Goal: Contribute content: Contribute content

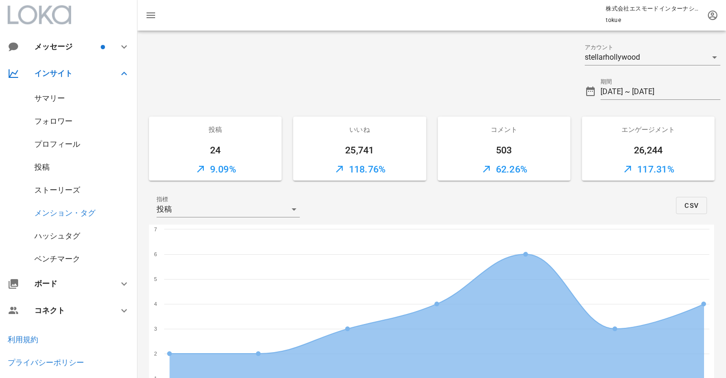
drag, startPoint x: 60, startPoint y: 172, endPoint x: 56, endPoint y: 163, distance: 9.2
click at [60, 172] on div "投稿" at bounding box center [68, 167] width 137 height 23
drag, startPoint x: 44, startPoint y: 173, endPoint x: 45, endPoint y: 167, distance: 6.8
click at [45, 171] on div "投稿" at bounding box center [68, 167] width 137 height 23
click at [44, 162] on div "投稿" at bounding box center [68, 167] width 137 height 23
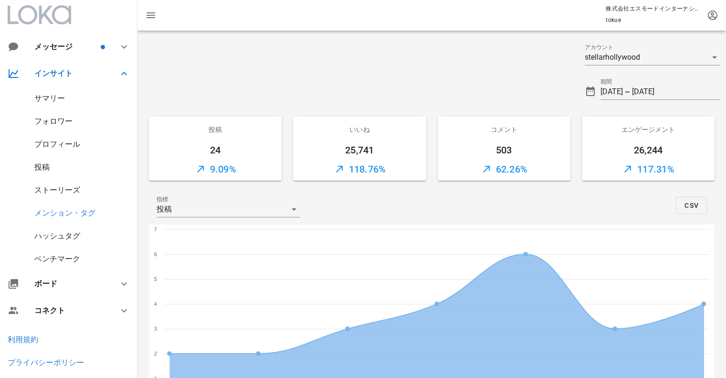
click at [44, 168] on div "投稿" at bounding box center [41, 166] width 15 height 9
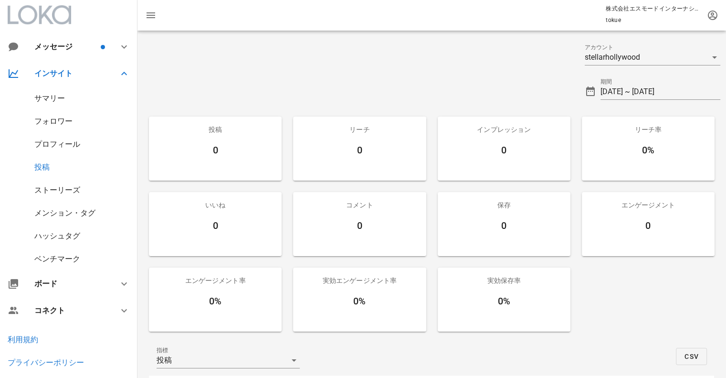
click at [52, 18] on div at bounding box center [39, 14] width 63 height 19
click at [55, 19] on div at bounding box center [39, 14] width 63 height 19
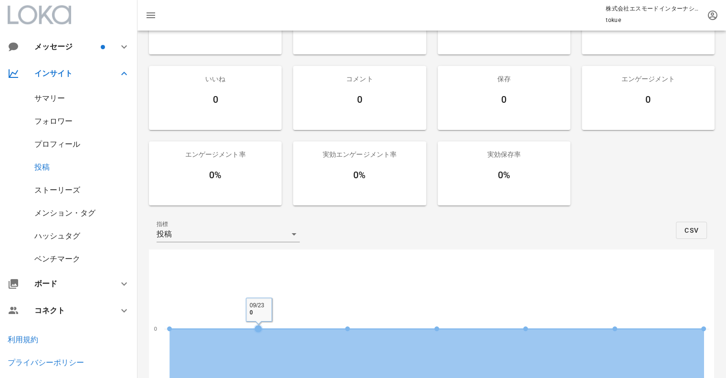
scroll to position [50, 0]
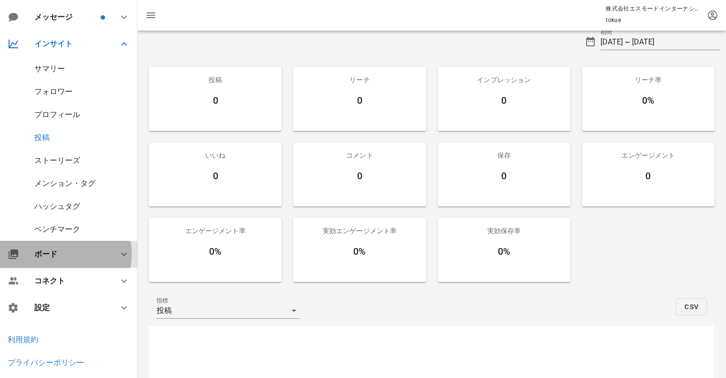
click at [107, 248] on div at bounding box center [118, 253] width 23 height 11
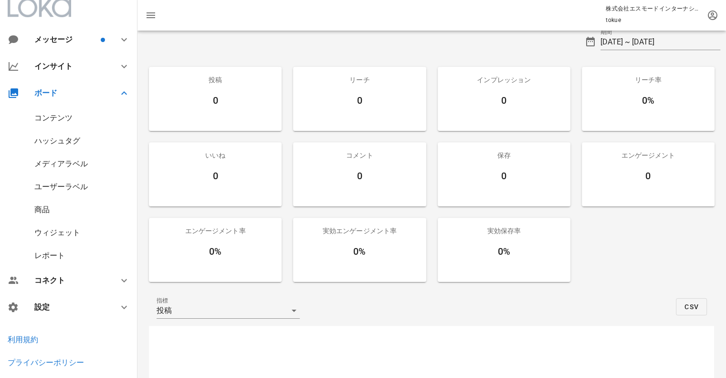
scroll to position [7, 0]
click at [81, 124] on div "コンテンツ" at bounding box center [68, 118] width 137 height 23
click at [59, 116] on div "コンテンツ" at bounding box center [53, 118] width 38 height 9
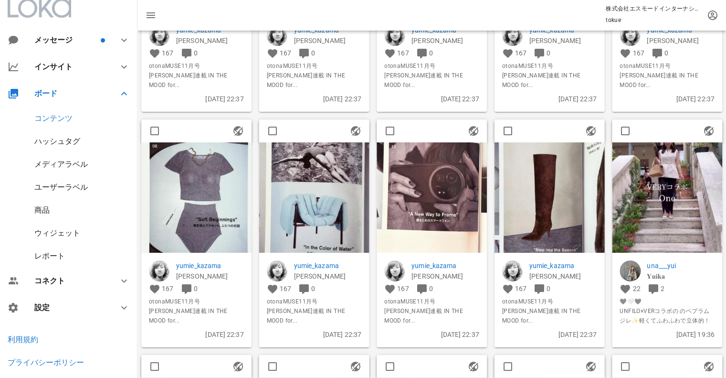
scroll to position [191, 0]
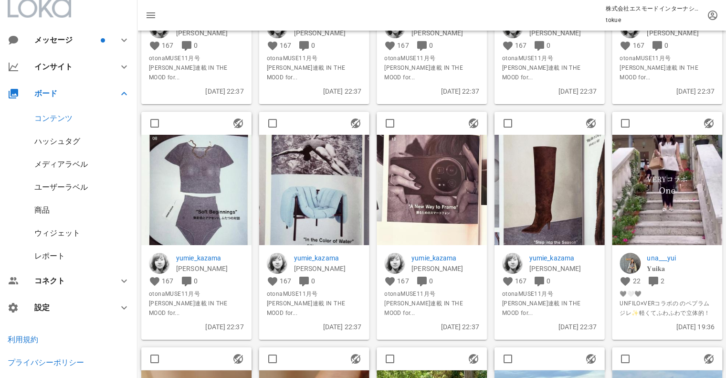
click at [221, 192] on img at bounding box center [196, 190] width 110 height 110
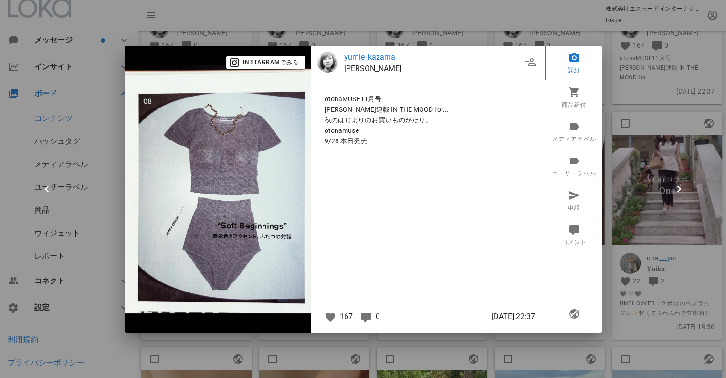
click at [624, 90] on div at bounding box center [363, 189] width 726 height 378
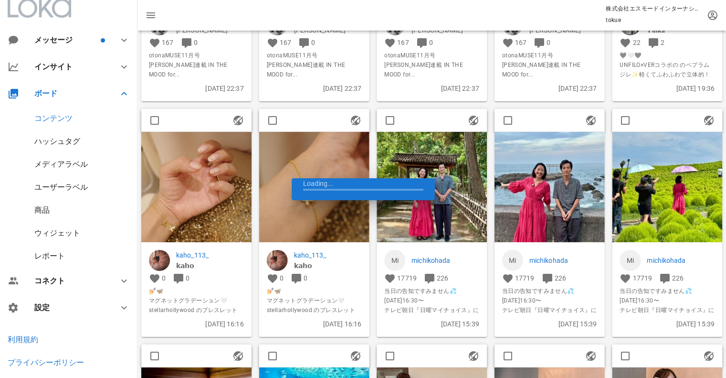
scroll to position [445, 0]
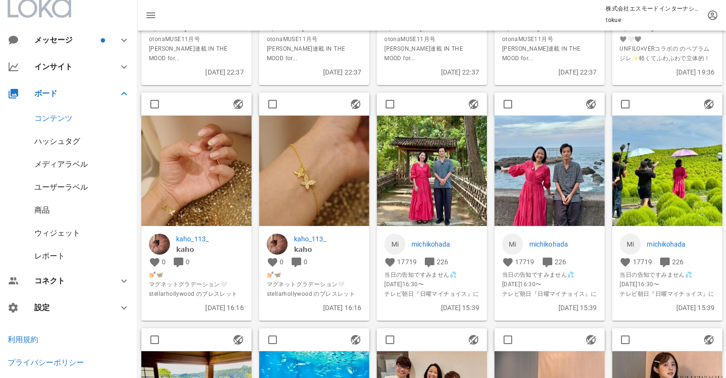
click at [328, 181] on img at bounding box center [314, 171] width 110 height 110
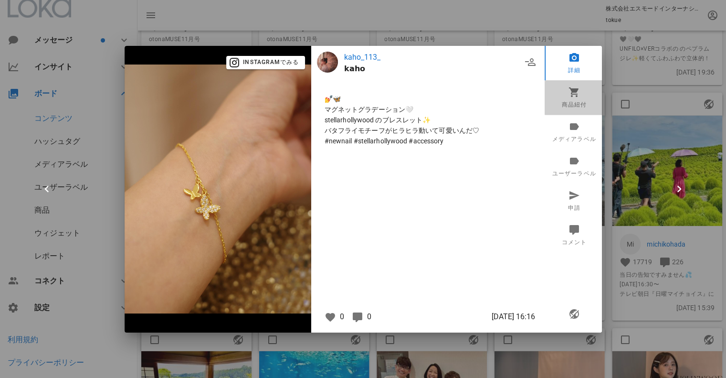
click at [576, 100] on link "商品紐付" at bounding box center [574, 97] width 59 height 34
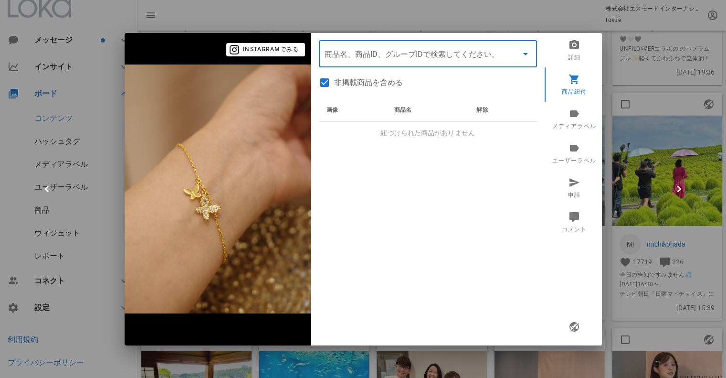
click at [424, 59] on input "商品" at bounding box center [415, 53] width 180 height 15
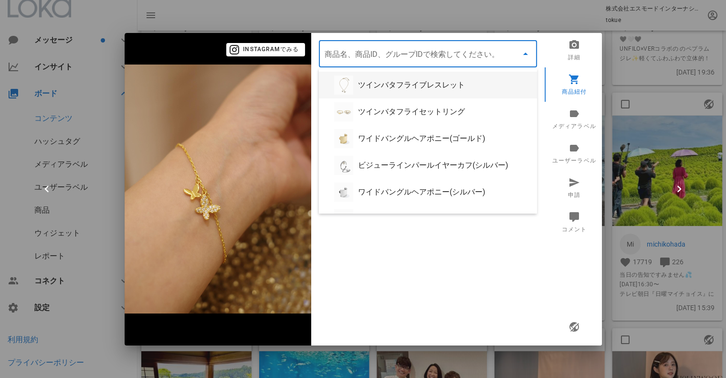
drag, startPoint x: 421, startPoint y: 71, endPoint x: 424, endPoint y: 80, distance: 10.0
click at [424, 80] on label "非掲載商品を含める" at bounding box center [435, 83] width 203 height 10
checkbox input "false"
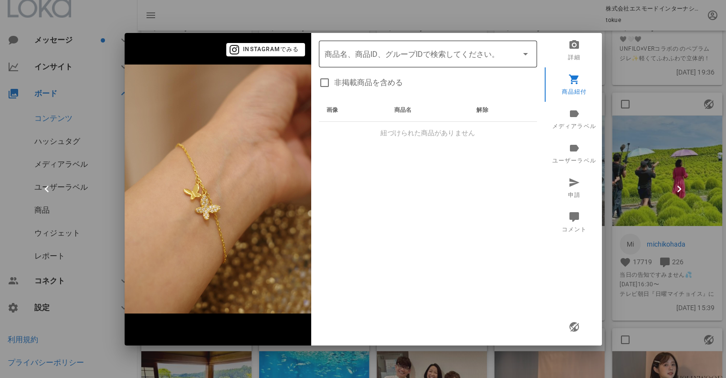
click at [397, 61] on div "商品名、商品ID、グループIDで検索してください。" at bounding box center [428, 54] width 207 height 27
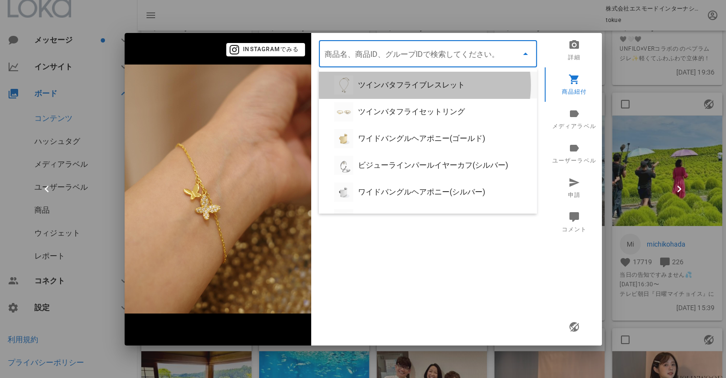
click at [408, 84] on div "ツインバタフライブレスレット" at bounding box center [443, 84] width 171 height 9
type input "ツインバタフライブレスレット"
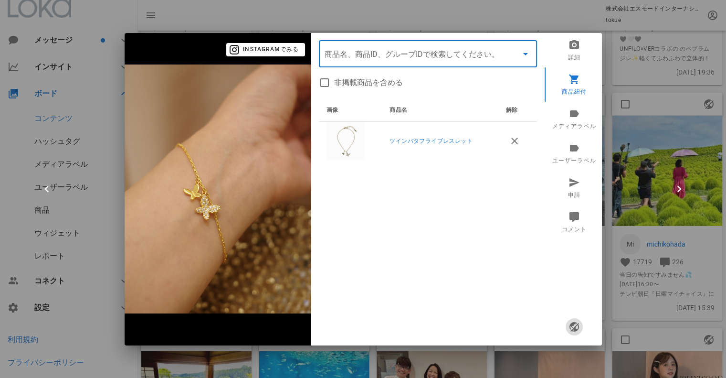
click at [578, 330] on icon "button" at bounding box center [573, 326] width 11 height 11
click at [614, 309] on div at bounding box center [363, 189] width 726 height 378
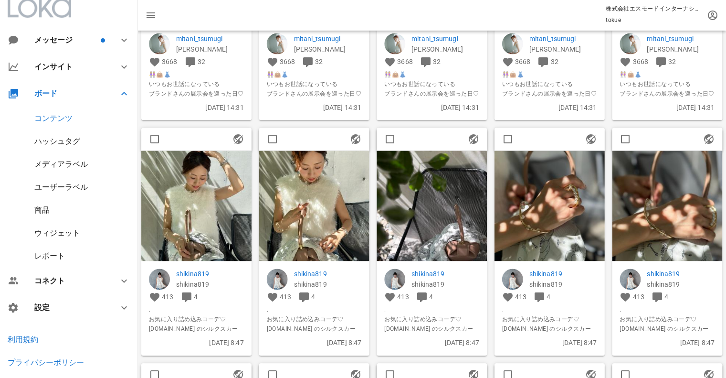
scroll to position [1623, 0]
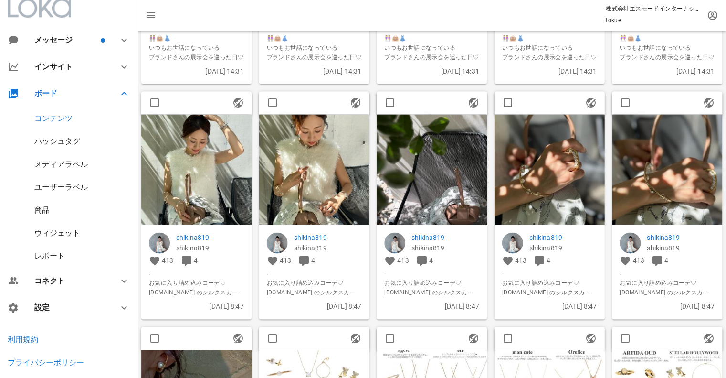
click at [563, 180] on img at bounding box center [550, 169] width 110 height 110
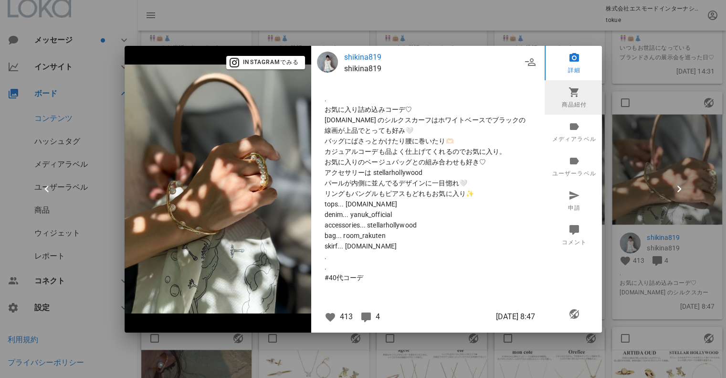
click at [574, 95] on icon at bounding box center [573, 91] width 11 height 11
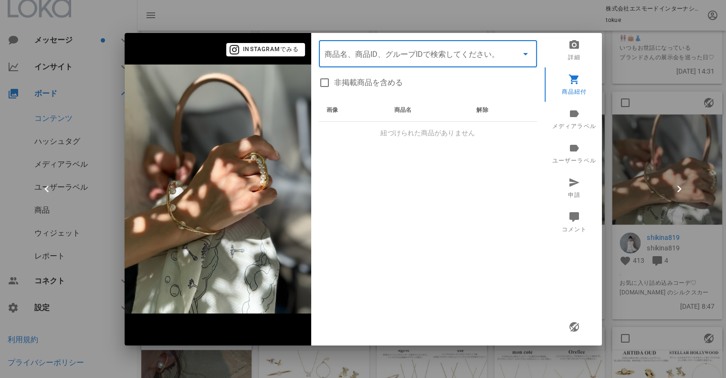
click at [419, 60] on input "商品" at bounding box center [415, 53] width 180 height 15
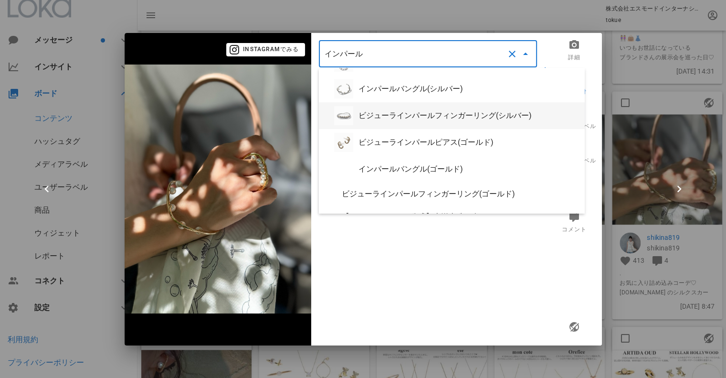
scroll to position [159, 0]
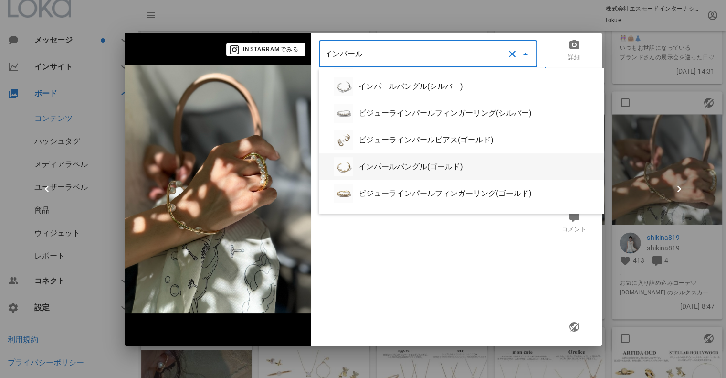
click at [397, 169] on div "インパールバングル(ゴールド)" at bounding box center [477, 166] width 238 height 9
type input "インパールバングル(ゴールド)"
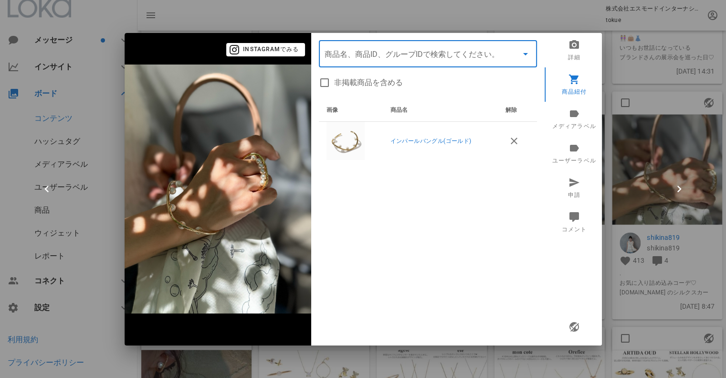
click at [382, 52] on input "商品" at bounding box center [415, 53] width 180 height 15
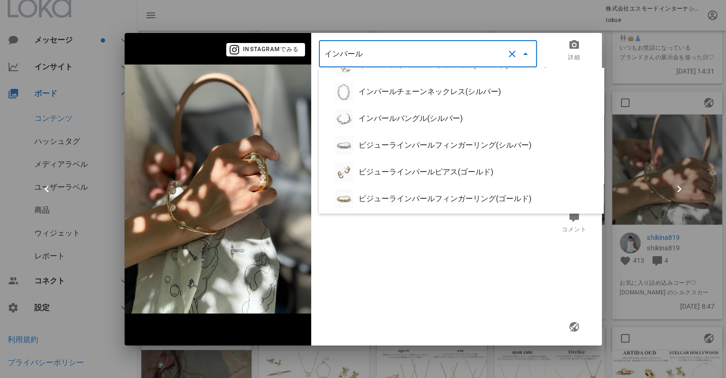
scroll to position [157, 0]
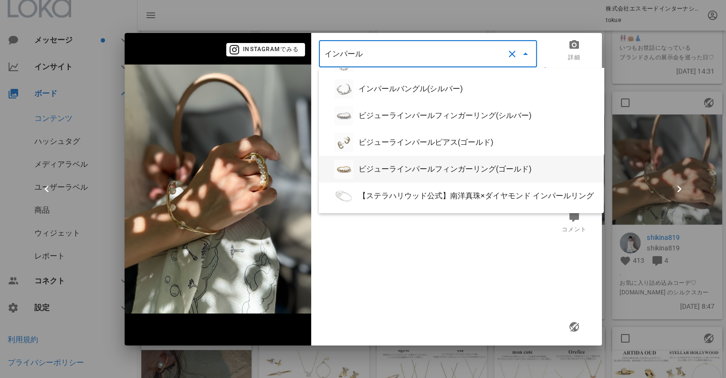
click at [437, 169] on div "ビジューラインパールフィンガーリング(ゴールド)" at bounding box center [477, 168] width 238 height 9
type input "ビジューラインパールフィンガーリング(ゴールド)"
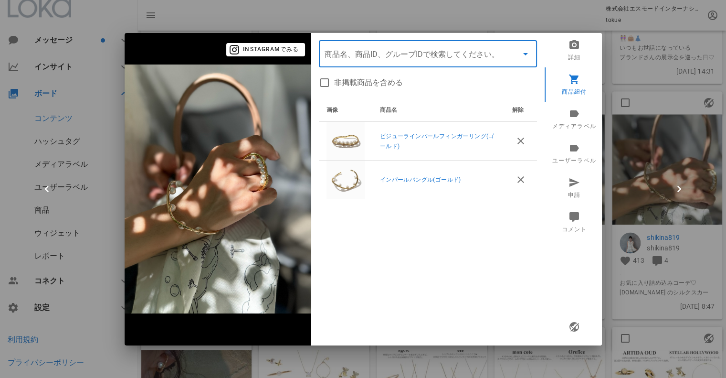
click at [418, 235] on div "画像 商品名 解除 ビジューラインパールフィンガーリング(ゴールド) インパールバングル(ゴールド)" at bounding box center [428, 218] width 218 height 239
click at [577, 327] on icon "button" at bounding box center [573, 326] width 11 height 11
click at [614, 215] on div at bounding box center [363, 189] width 726 height 378
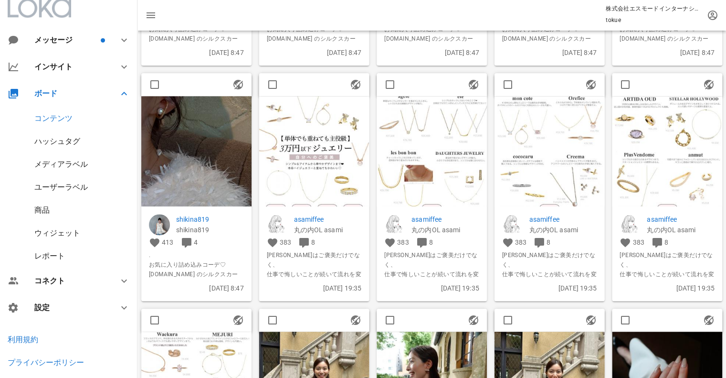
scroll to position [1877, 0]
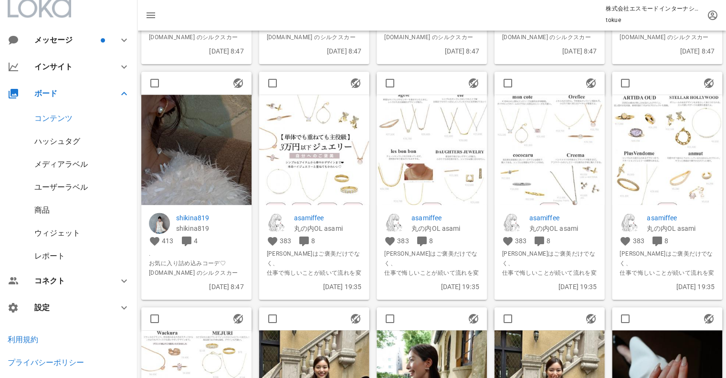
click at [215, 188] on img at bounding box center [196, 150] width 110 height 110
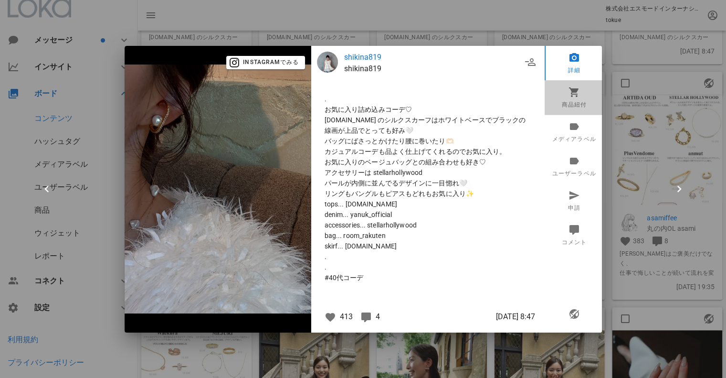
click at [574, 99] on link "商品紐付" at bounding box center [574, 97] width 59 height 34
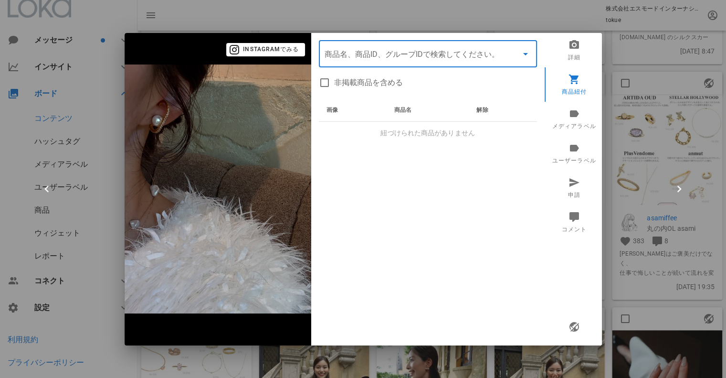
click at [378, 57] on input "商品" at bounding box center [415, 53] width 180 height 15
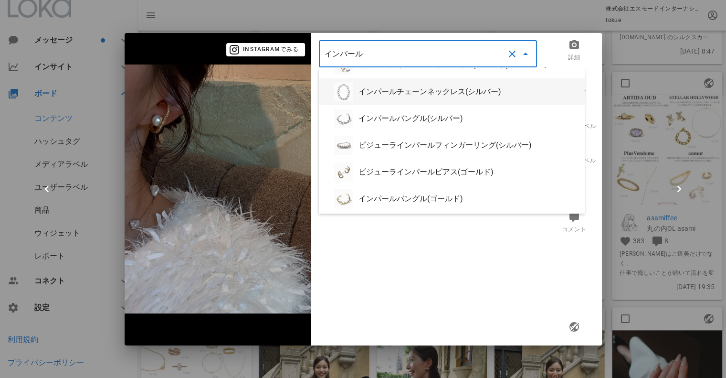
scroll to position [179, 0]
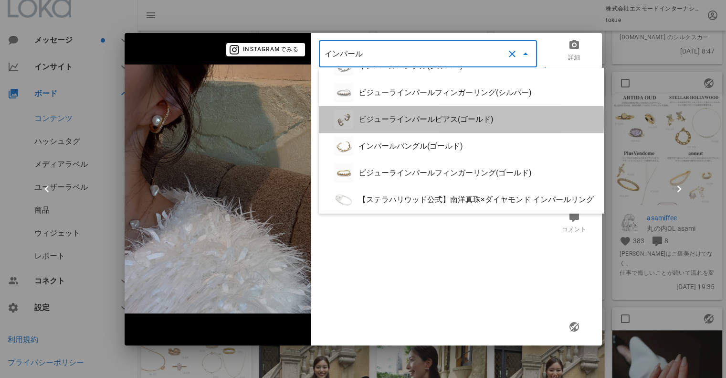
click at [479, 123] on div "ビジューラインパールピアス(ゴールド)" at bounding box center [477, 119] width 238 height 9
type input "ビジューラインパールピアス(ゴールド)"
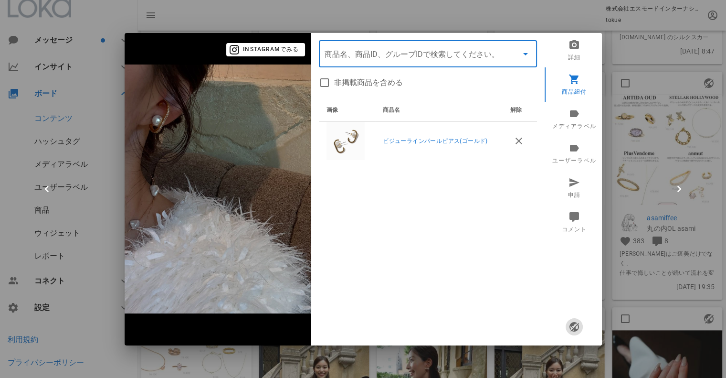
click at [577, 324] on icon "button" at bounding box center [573, 326] width 11 height 11
click at [645, 265] on div at bounding box center [363, 189] width 726 height 378
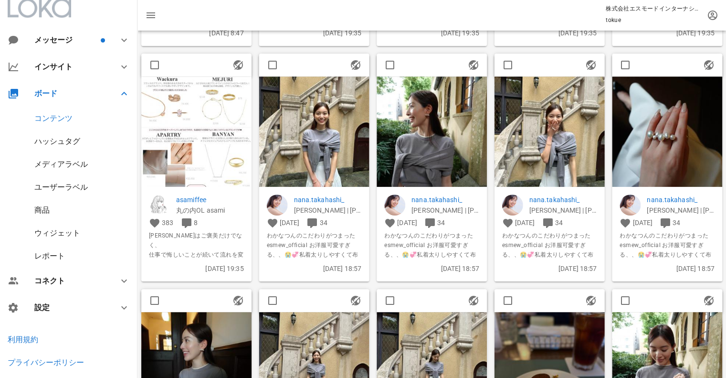
scroll to position [2132, 0]
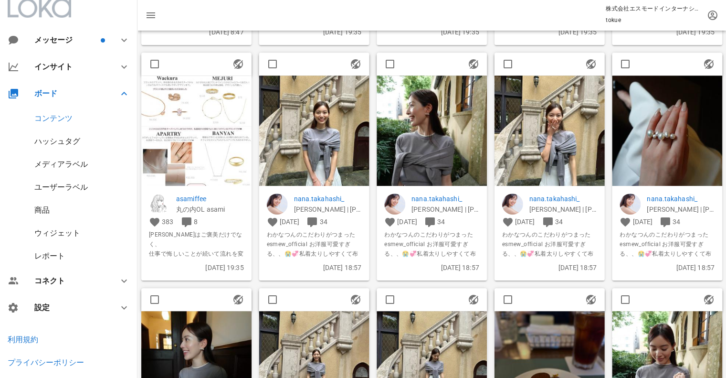
click at [435, 157] on img at bounding box center [432, 131] width 110 height 110
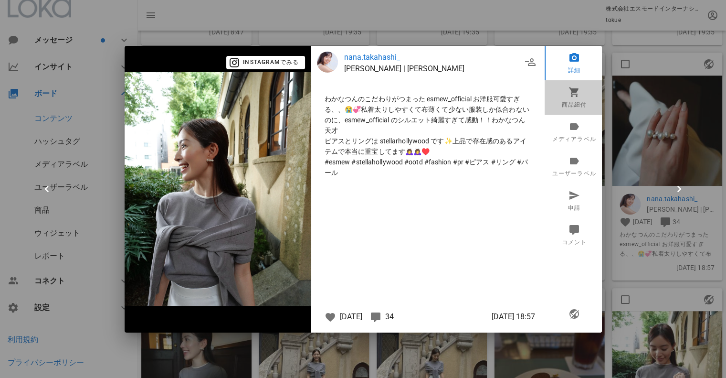
click at [579, 100] on link "商品紐付" at bounding box center [574, 97] width 59 height 34
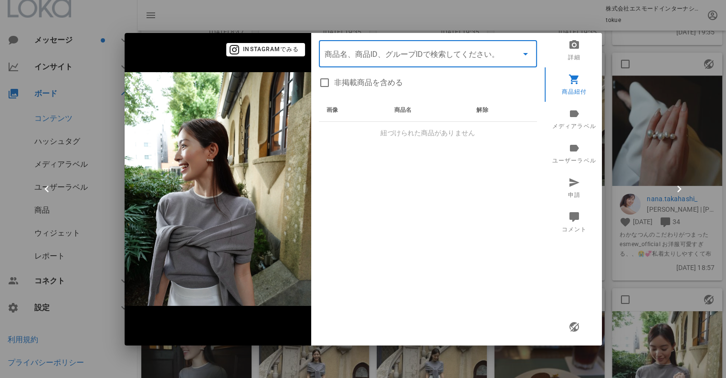
click at [397, 59] on input "商品" at bounding box center [415, 53] width 180 height 15
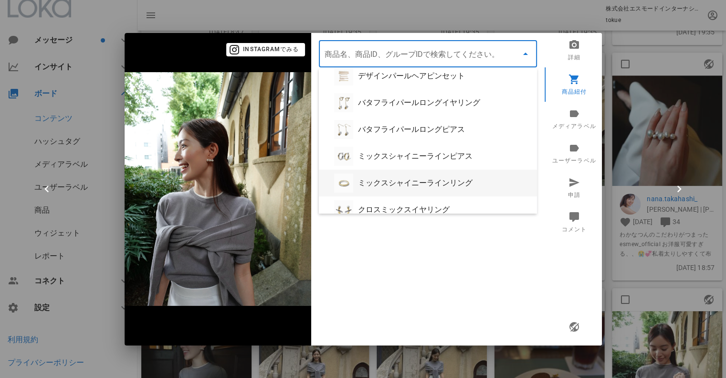
scroll to position [84, 0]
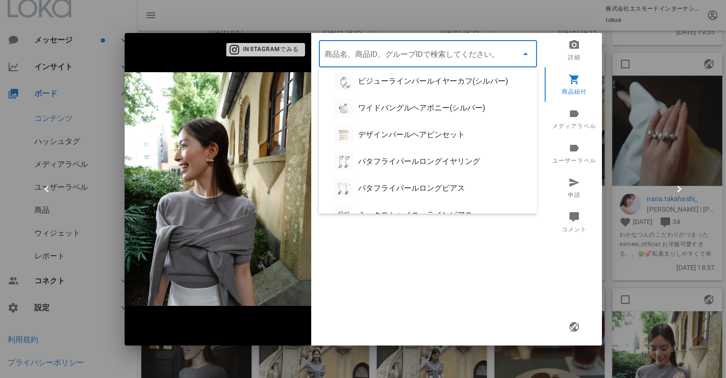
click at [267, 49] on span "Instagramでみる" at bounding box center [265, 49] width 67 height 9
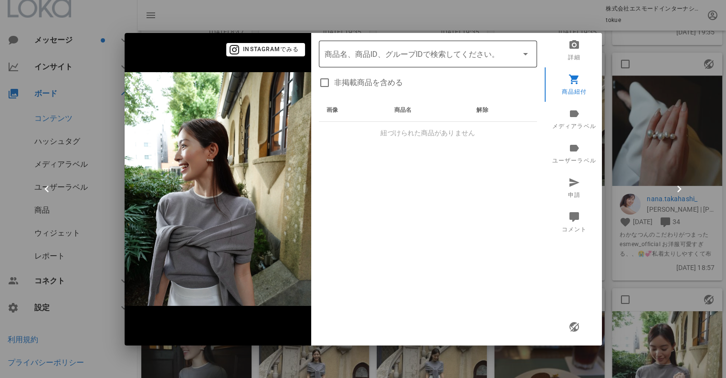
click at [439, 57] on input "商品" at bounding box center [415, 53] width 180 height 15
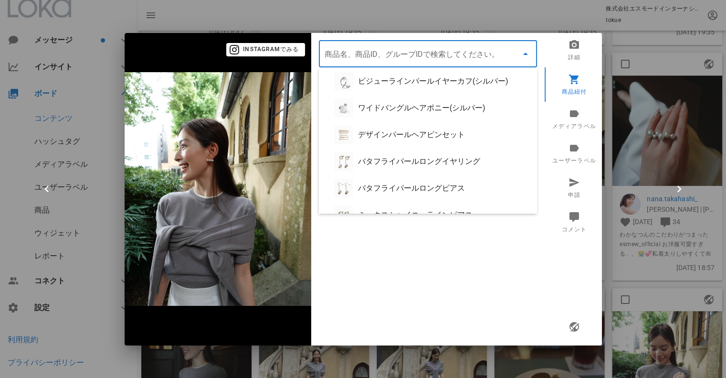
paste input "シェルパールスリーピアス"
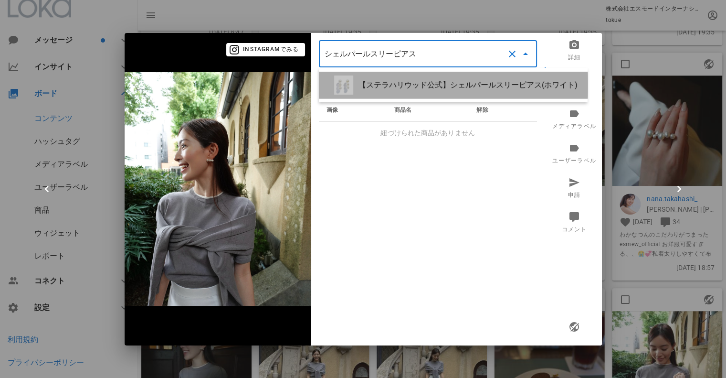
click at [433, 89] on div "【ステラハリウッド公式】シェルパールスリーピアス(ホワイト)" at bounding box center [468, 84] width 221 height 9
type input "【ステラハリウッド公式】シェルパールスリーピアス(ホワイト)"
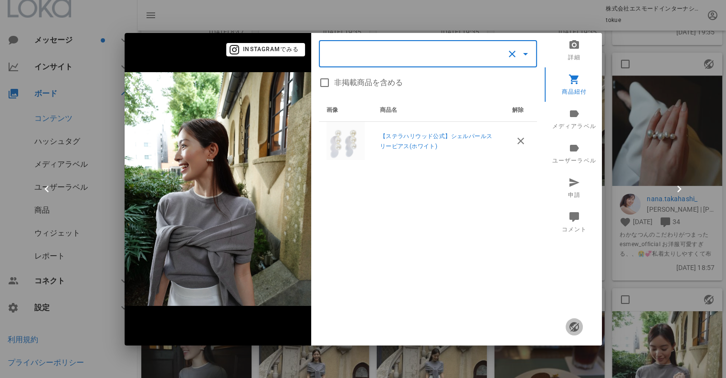
click at [577, 328] on icon "button" at bounding box center [573, 326] width 11 height 11
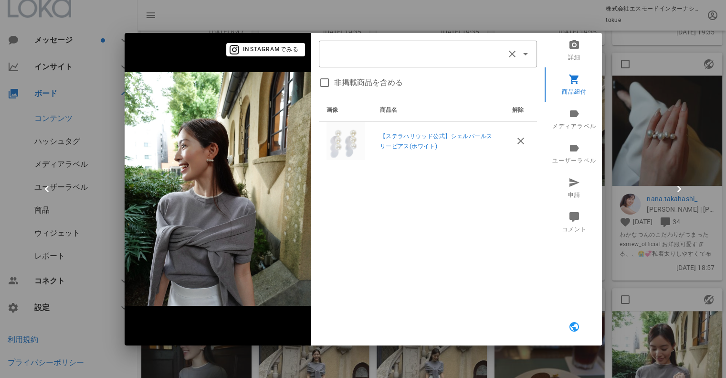
click at [623, 266] on div at bounding box center [363, 189] width 726 height 378
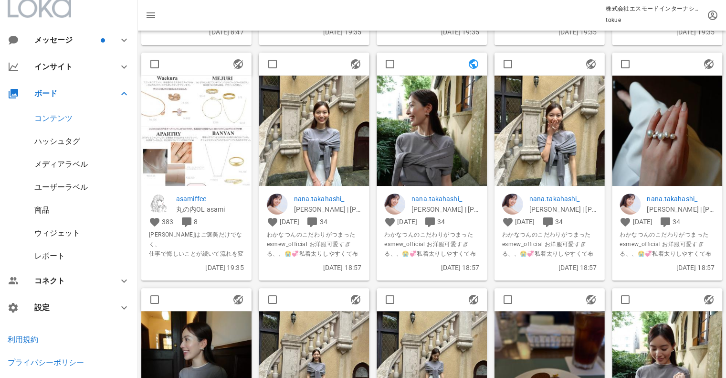
click at [665, 151] on img at bounding box center [667, 131] width 110 height 110
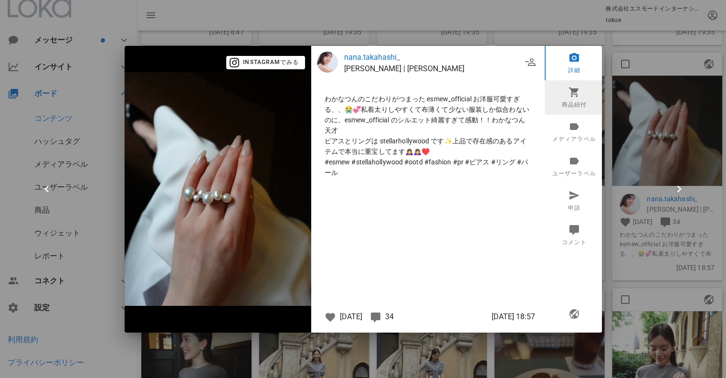
click at [577, 99] on link "商品紐付" at bounding box center [574, 97] width 59 height 34
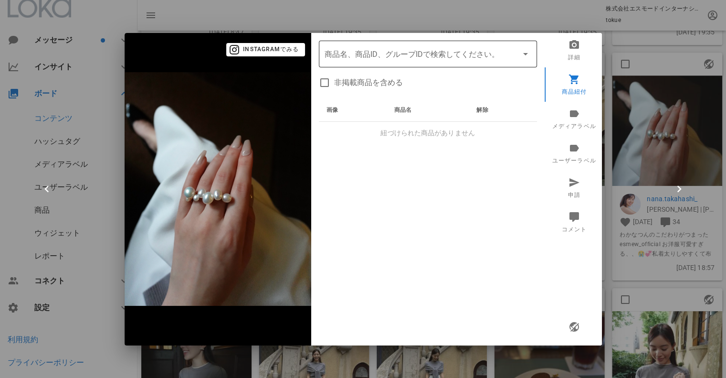
drag, startPoint x: 383, startPoint y: 55, endPoint x: 383, endPoint y: 49, distance: 5.7
click at [383, 54] on input "商品" at bounding box center [415, 53] width 180 height 15
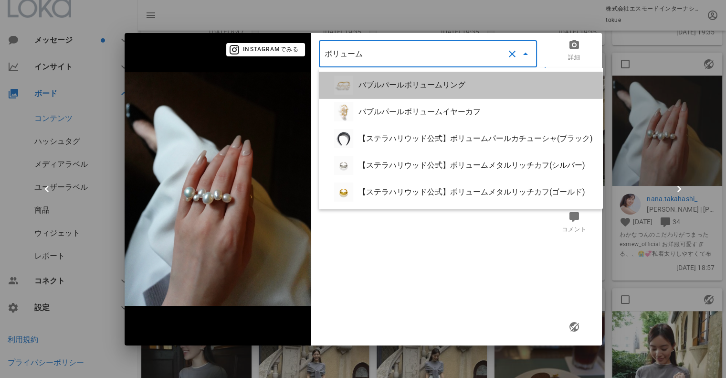
click at [422, 92] on div "バブルパールボリュームリング" at bounding box center [461, 85] width 284 height 27
type input "バブルパールボリュームリング"
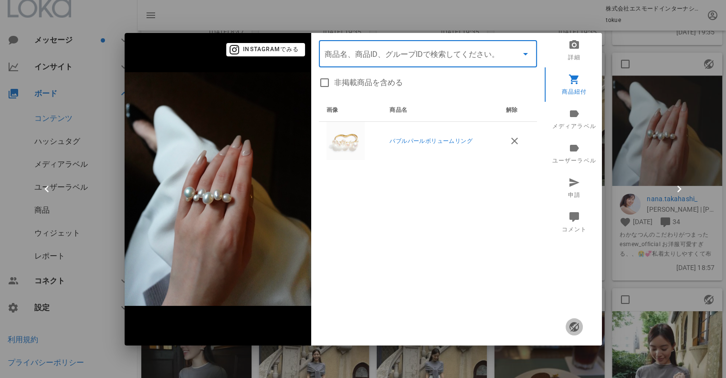
click at [575, 322] on icon "button" at bounding box center [573, 326] width 11 height 11
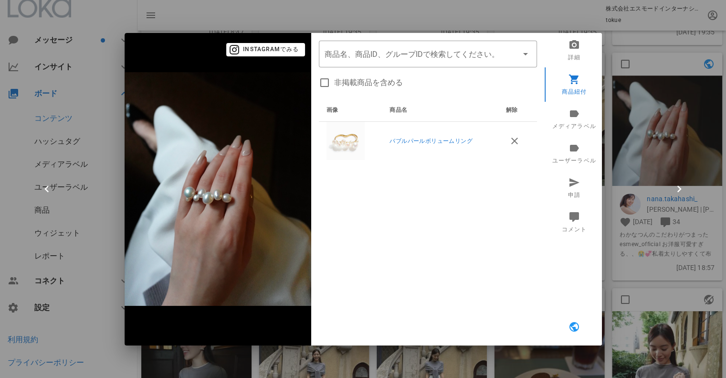
click at [621, 263] on div at bounding box center [363, 189] width 726 height 378
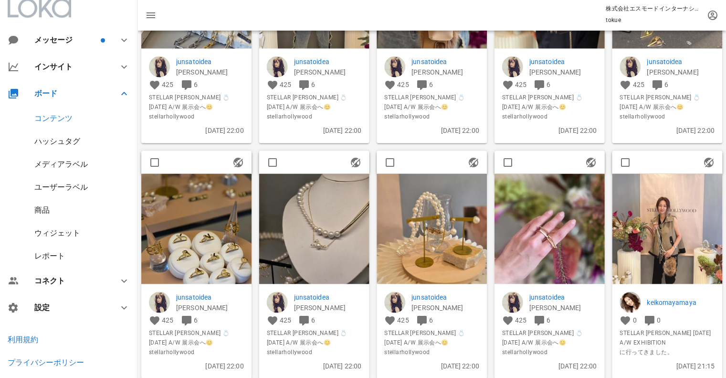
scroll to position [3946, 0]
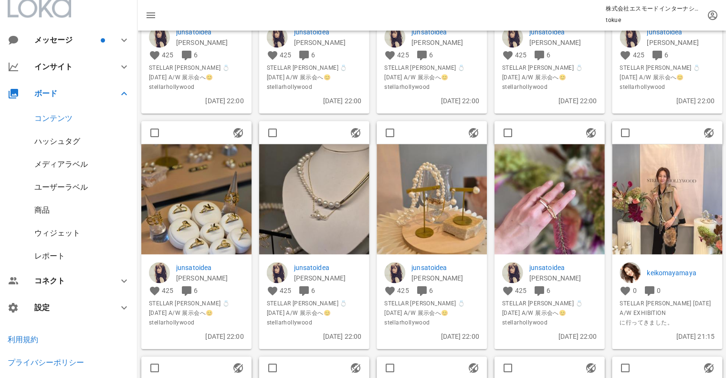
click at [653, 272] on p "keikomayamaya" at bounding box center [681, 272] width 68 height 11
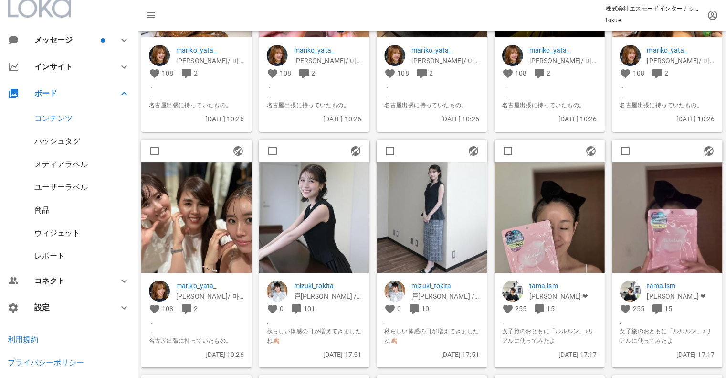
scroll to position [5346, 0]
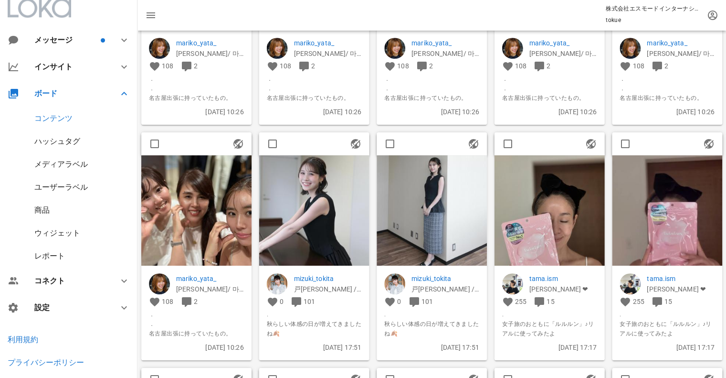
click at [320, 227] on img at bounding box center [314, 210] width 110 height 110
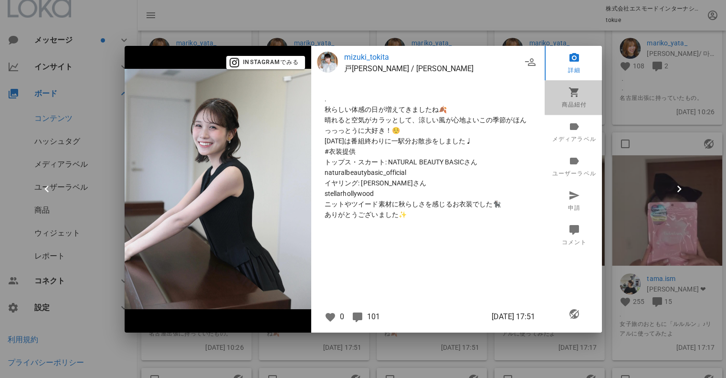
drag, startPoint x: 570, startPoint y: 103, endPoint x: 497, endPoint y: 102, distance: 73.0
click at [570, 103] on link "商品紐付" at bounding box center [574, 97] width 59 height 34
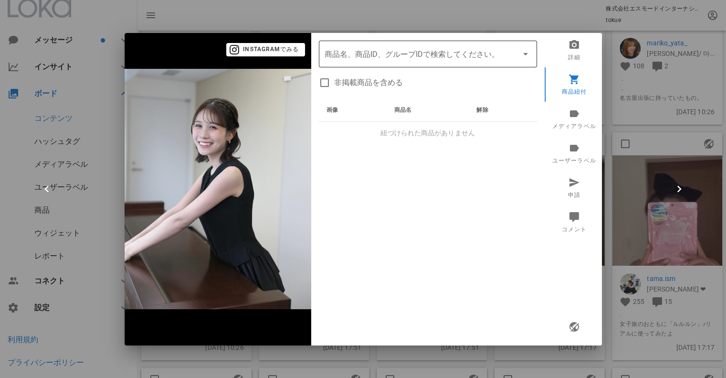
click at [368, 56] on input "商品" at bounding box center [415, 53] width 180 height 15
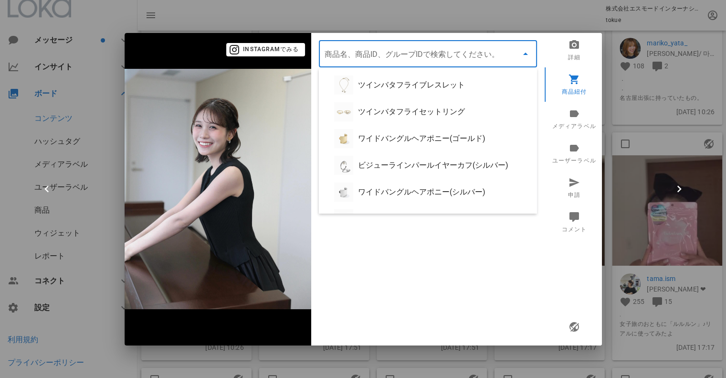
paste input "ミックスチェーンシャイニーピアス"
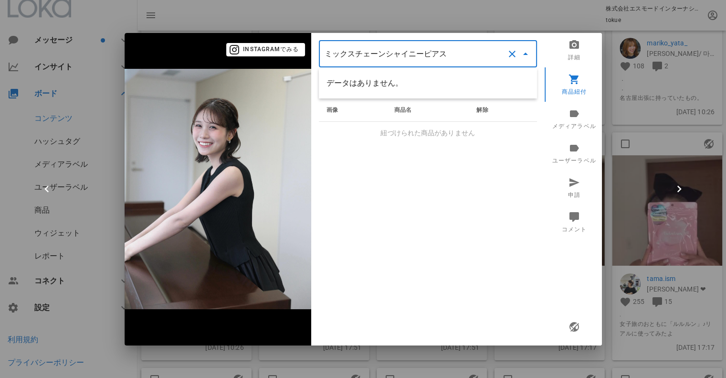
type input "ミックスチェーンシャイニーピアス"
click at [659, 127] on div at bounding box center [363, 189] width 726 height 378
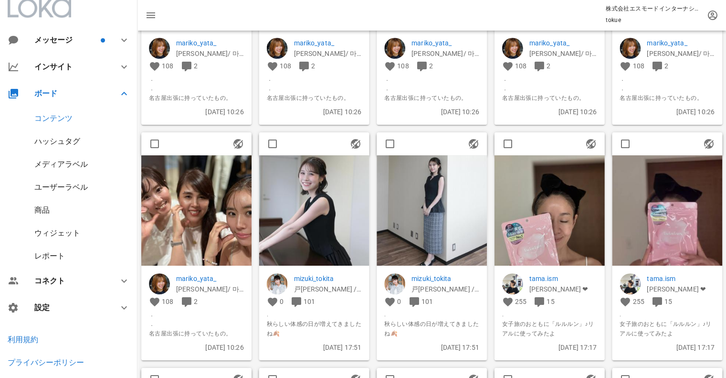
click at [41, 208] on div "商品" at bounding box center [41, 209] width 15 height 9
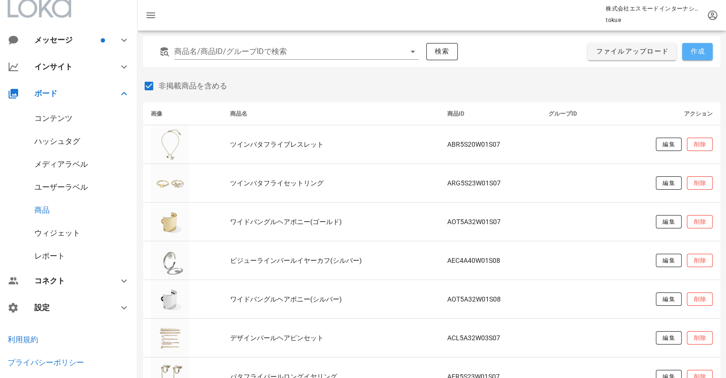
click at [705, 55] on span "作成" at bounding box center [697, 51] width 15 height 9
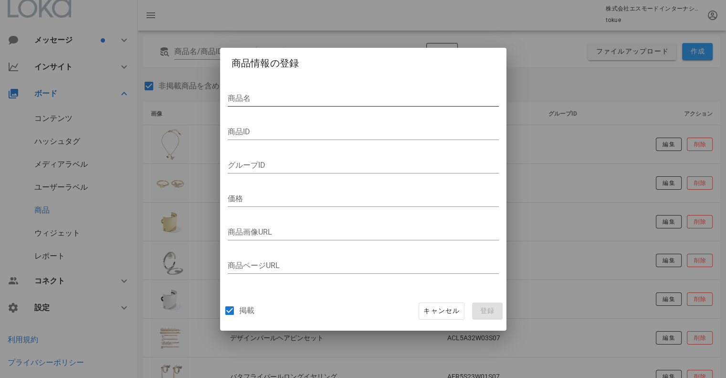
click at [299, 94] on input "商品名" at bounding box center [363, 98] width 271 height 15
paste input "ミックスチェーンシャイニーピアス"
type input "ミックスチェーンシャイニーピアス"
click at [264, 132] on input "商品ID" at bounding box center [363, 131] width 271 height 15
paste input "APR5S27W02S40"
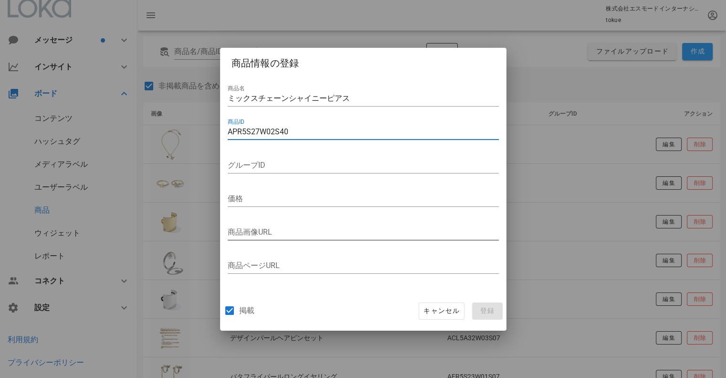
type input "APR5S27W02S40"
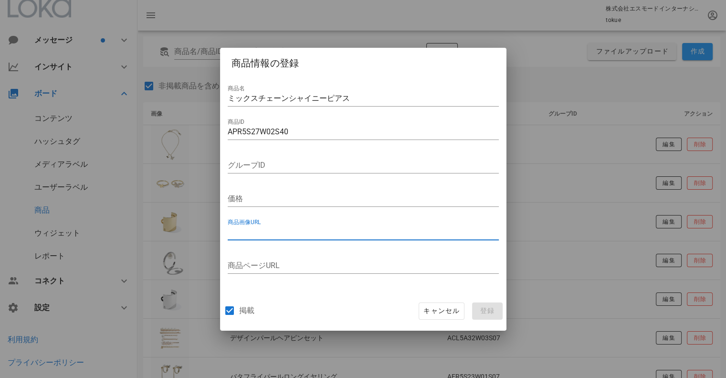
click at [248, 231] on input "商品画像URL" at bounding box center [363, 231] width 271 height 15
paste input "[URL][DOMAIN_NAME]"
type input "[URL][DOMAIN_NAME]"
click at [258, 266] on input "商品ページURL" at bounding box center [363, 265] width 271 height 15
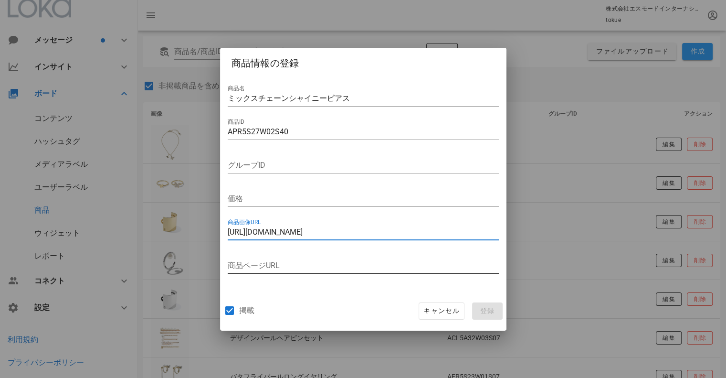
scroll to position [0, 0]
paste input "[URL][DOMAIN_NAME]"
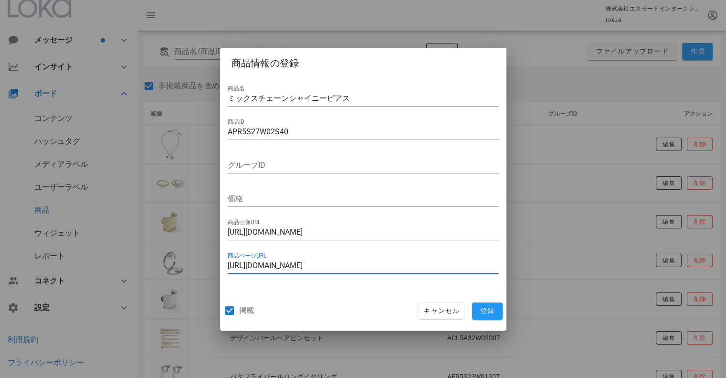
type input "[URL][DOMAIN_NAME]"
click at [306, 196] on input "価格" at bounding box center [363, 198] width 271 height 15
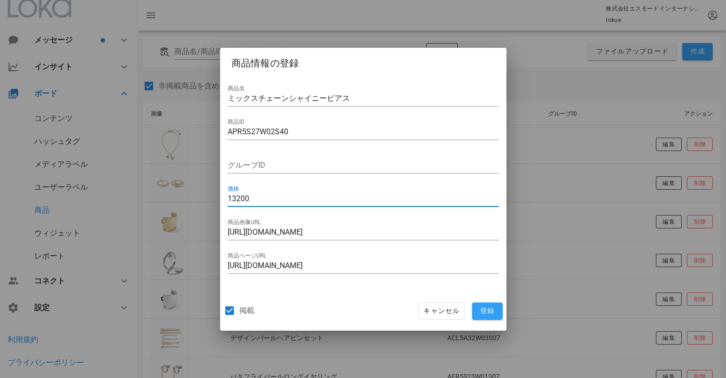
type input "13200"
click at [487, 308] on span "登録" at bounding box center [487, 310] width 23 height 9
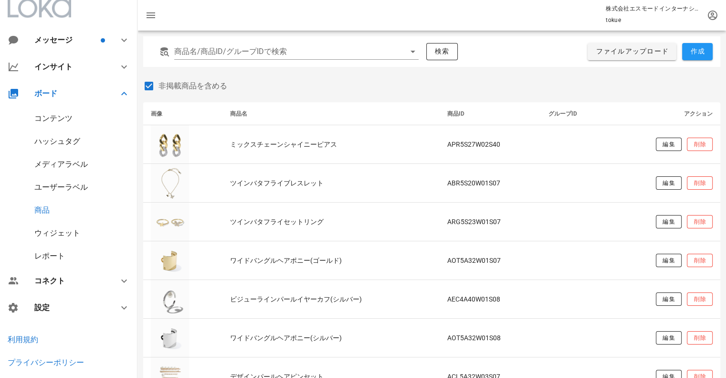
drag, startPoint x: 77, startPoint y: 117, endPoint x: 68, endPoint y: 111, distance: 11.0
click at [76, 117] on div "コンテンツ" at bounding box center [68, 118] width 137 height 23
click at [57, 116] on div "コンテンツ" at bounding box center [53, 118] width 38 height 9
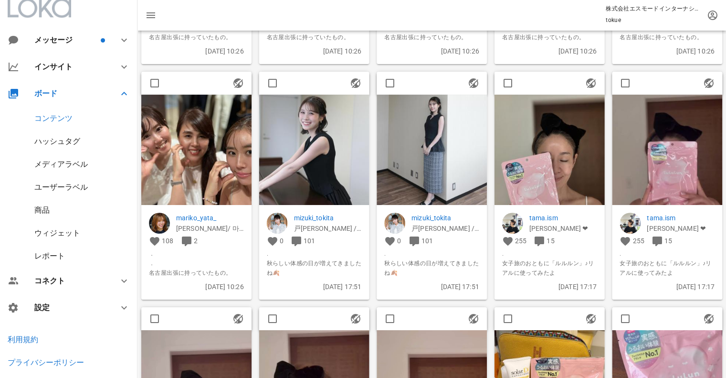
scroll to position [5408, 0]
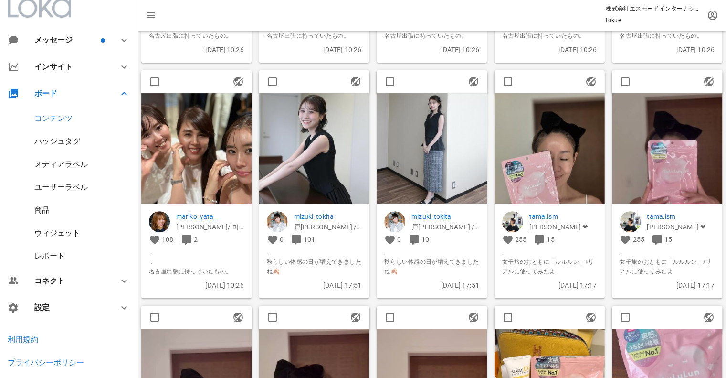
click at [326, 165] on img at bounding box center [314, 148] width 110 height 110
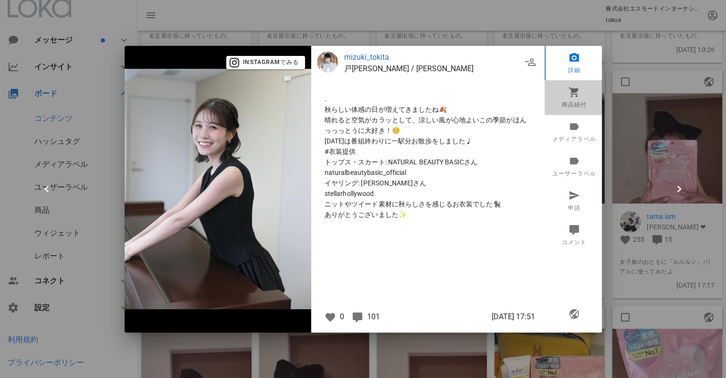
click at [572, 95] on icon at bounding box center [573, 91] width 11 height 11
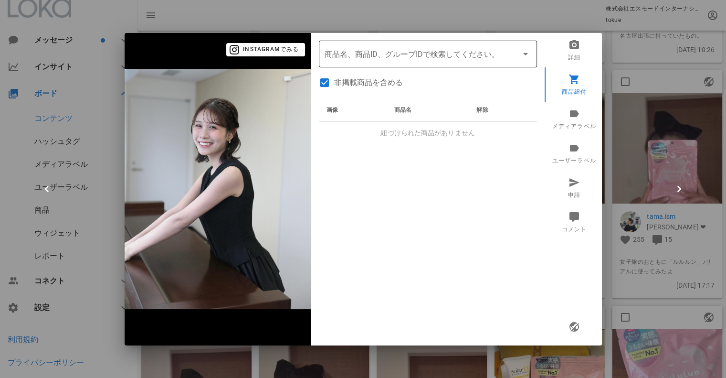
click at [399, 59] on input "商品" at bounding box center [415, 53] width 180 height 15
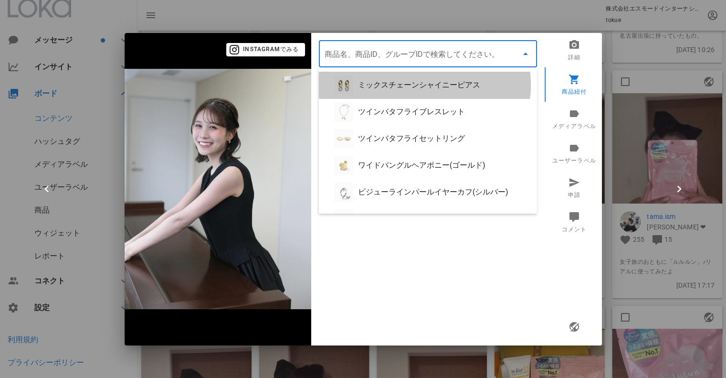
click at [401, 82] on div "ミックスチェーンシャイニーピアス" at bounding box center [443, 84] width 171 height 9
type input "ミックスチェーンシャイニーピアス"
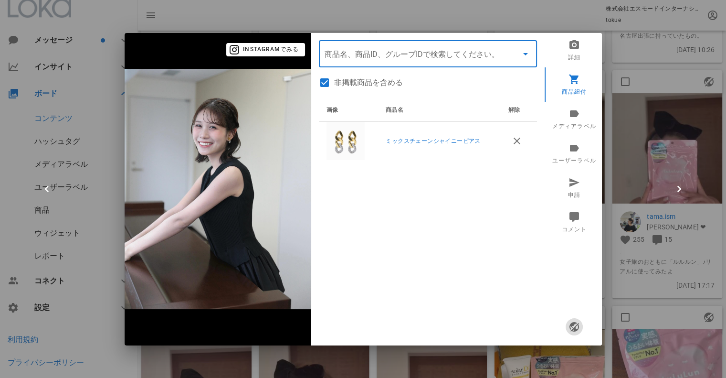
click at [581, 324] on span "button" at bounding box center [573, 326] width 17 height 11
click at [619, 297] on div at bounding box center [363, 189] width 726 height 378
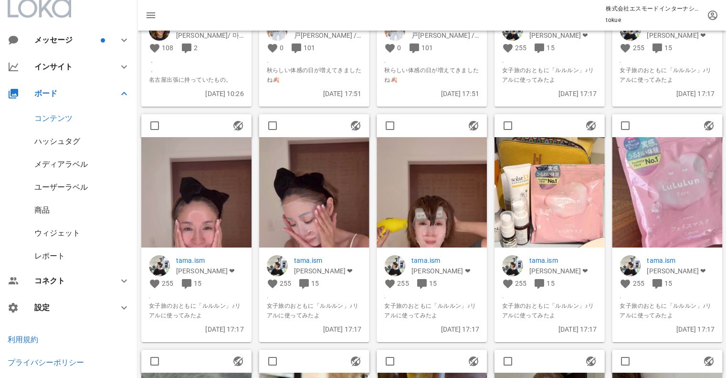
scroll to position [5694, 0]
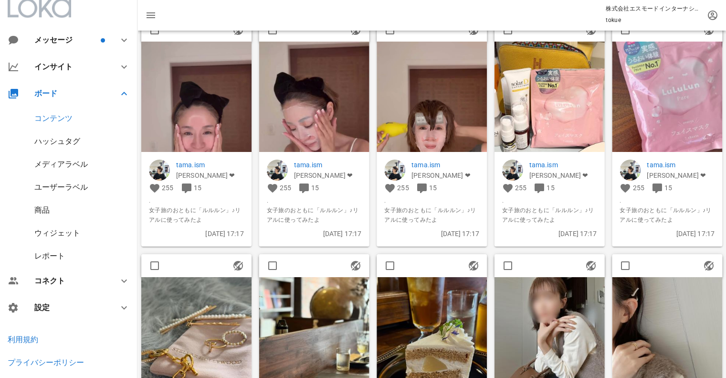
click at [207, 132] on img at bounding box center [196, 115] width 110 height 147
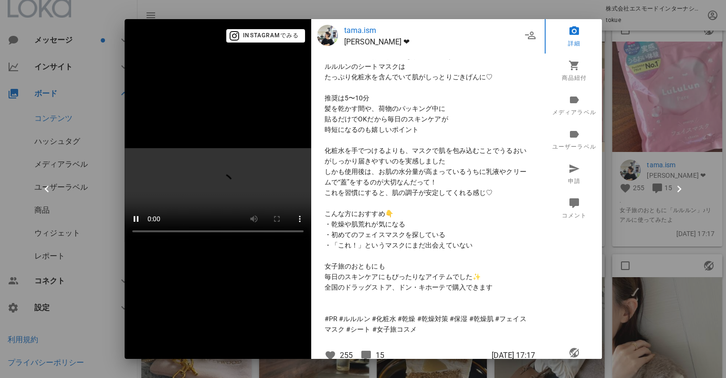
scroll to position [125, 0]
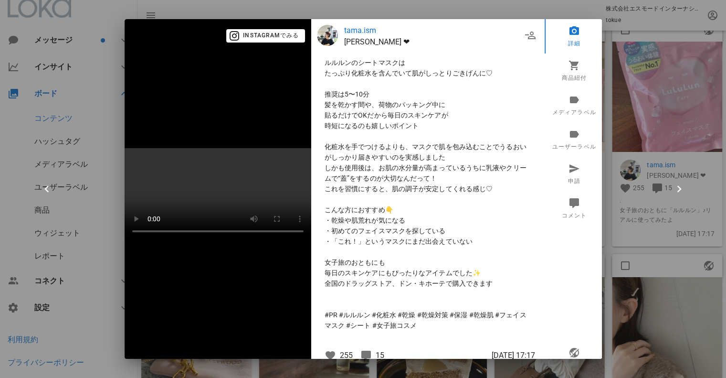
click at [630, 250] on div at bounding box center [363, 189] width 726 height 378
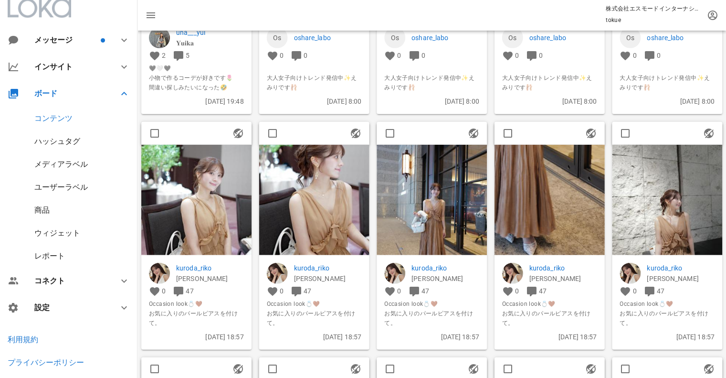
scroll to position [6299, 0]
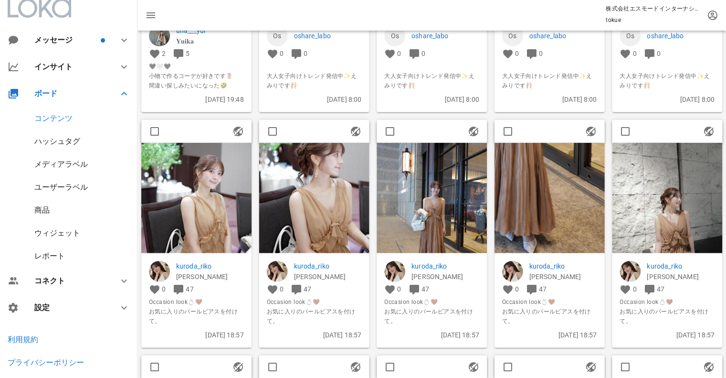
click at [323, 201] on img at bounding box center [314, 198] width 110 height 110
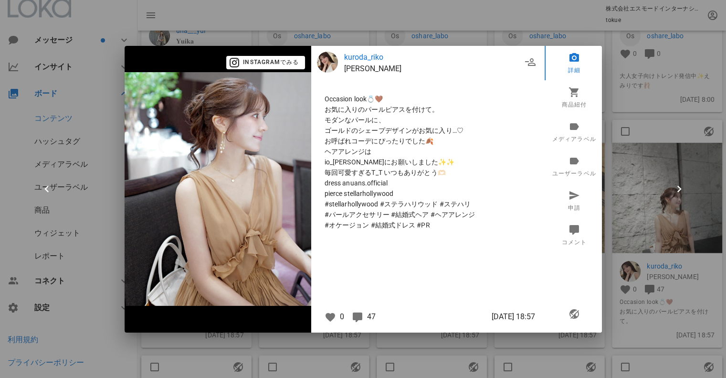
click at [676, 233] on div at bounding box center [363, 189] width 726 height 378
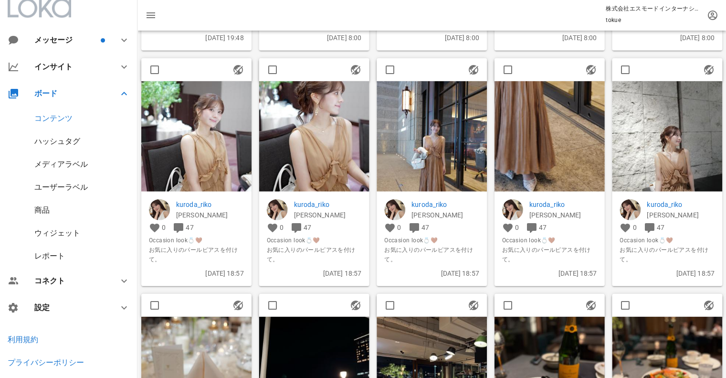
scroll to position [6363, 0]
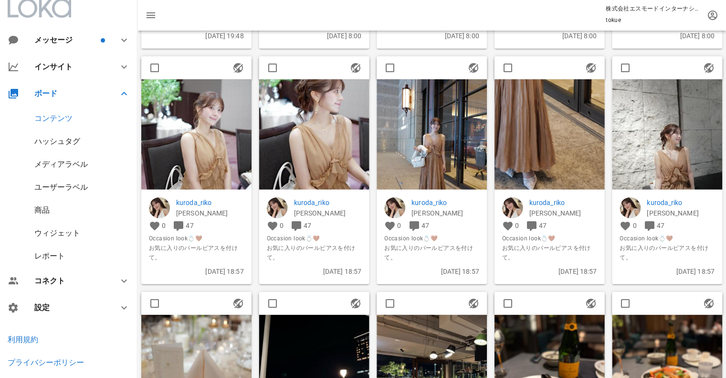
click at [318, 141] on img at bounding box center [314, 134] width 110 height 110
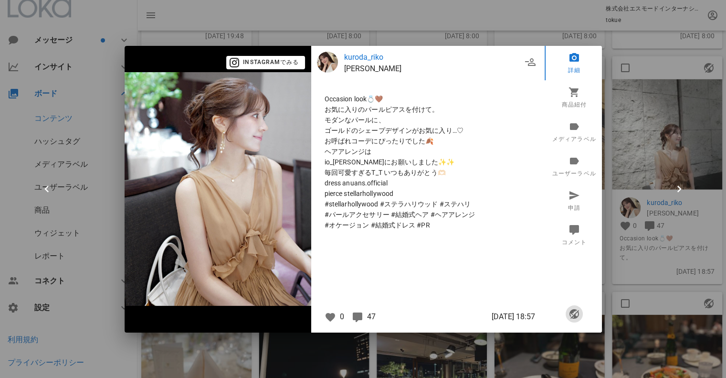
drag, startPoint x: 574, startPoint y: 316, endPoint x: 573, endPoint y: 282, distance: 33.9
click at [574, 314] on icon "button" at bounding box center [573, 313] width 11 height 11
click at [577, 101] on link "商品紐付" at bounding box center [574, 97] width 59 height 34
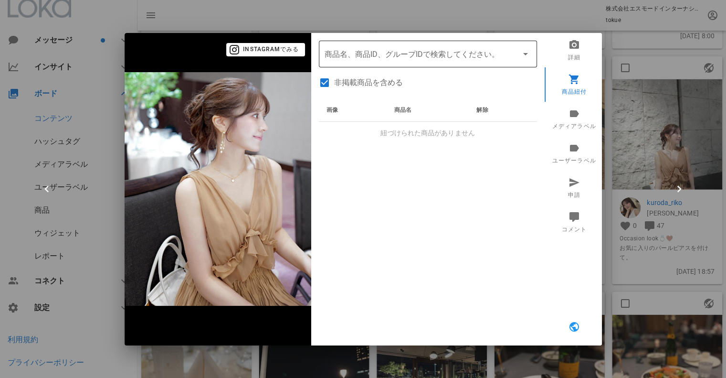
click at [414, 58] on input "商品" at bounding box center [415, 53] width 180 height 15
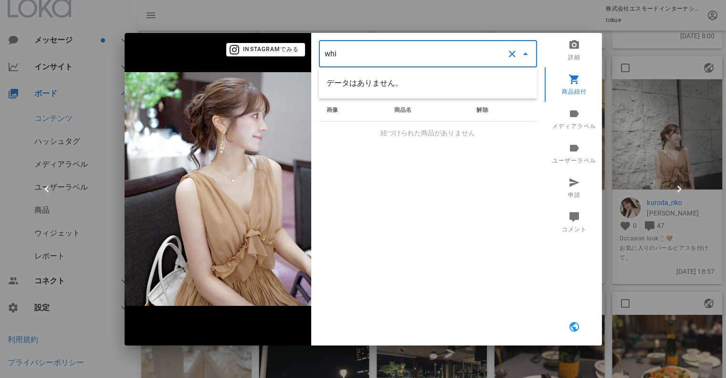
scroll to position [0, 0]
type input "w"
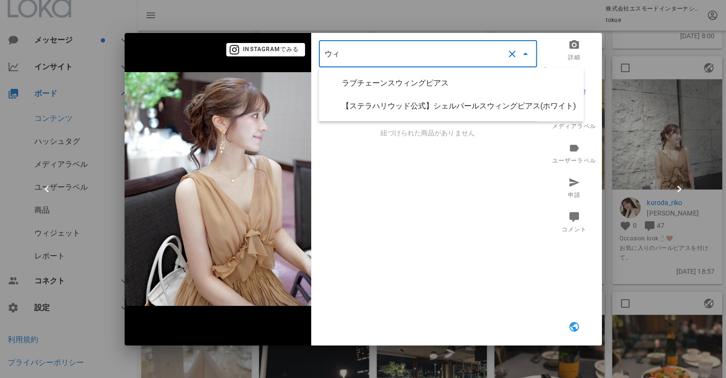
type input "ウ"
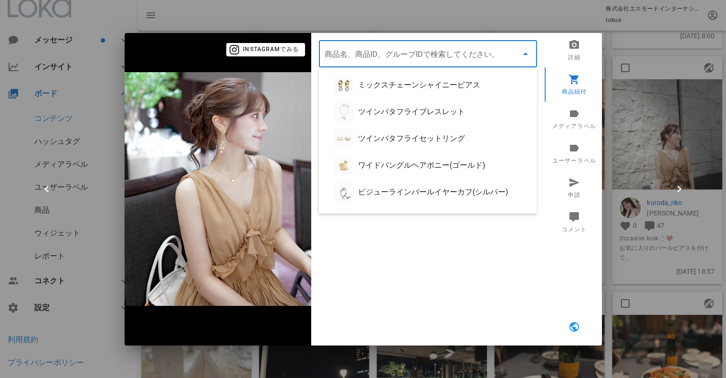
paste input "パールウィスパーピアス"
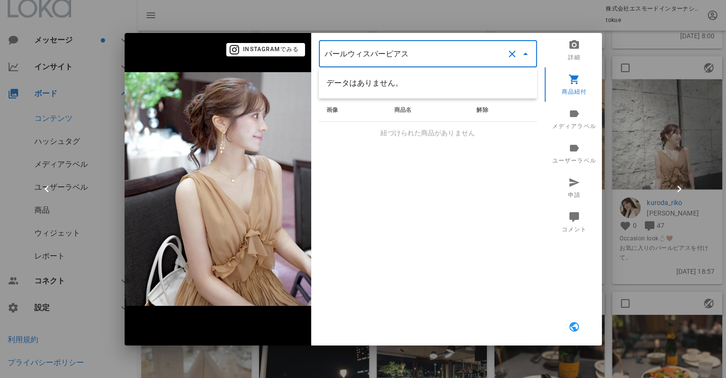
type input "パールウィスパーピアス"
click at [642, 177] on div at bounding box center [363, 189] width 726 height 378
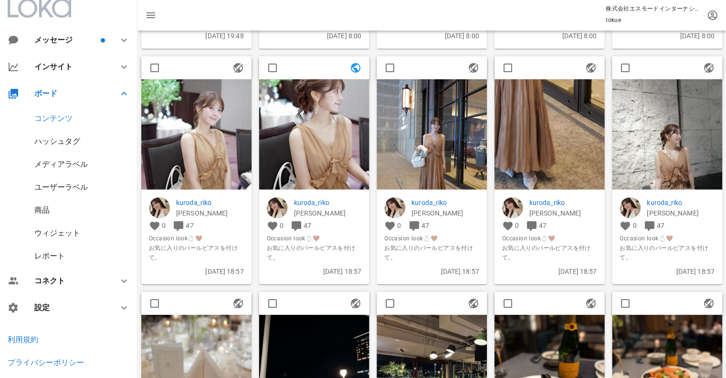
click at [48, 210] on div "商品" at bounding box center [68, 210] width 137 height 23
click at [48, 210] on div "商品" at bounding box center [41, 209] width 15 height 9
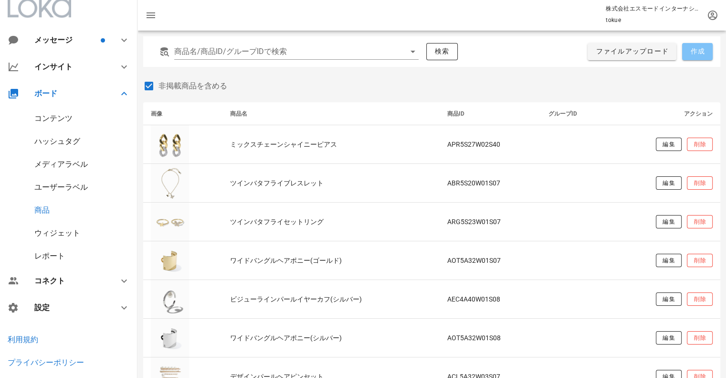
click at [687, 49] on button "作成" at bounding box center [697, 51] width 31 height 17
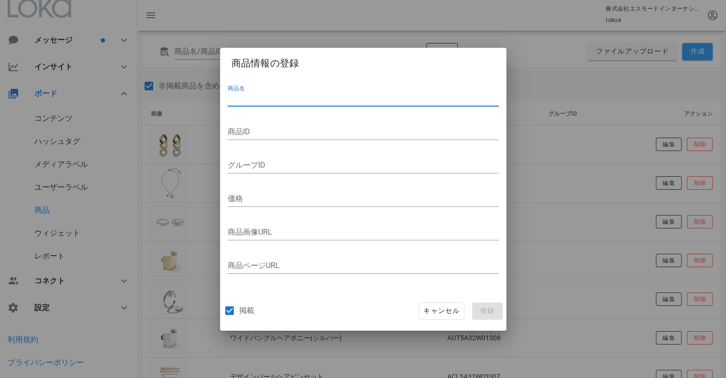
click at [284, 95] on input "商品名" at bounding box center [363, 98] width 271 height 15
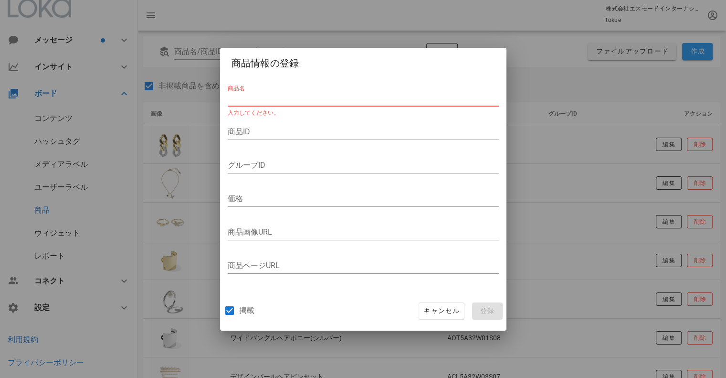
paste input "パールウィスパーピアス"
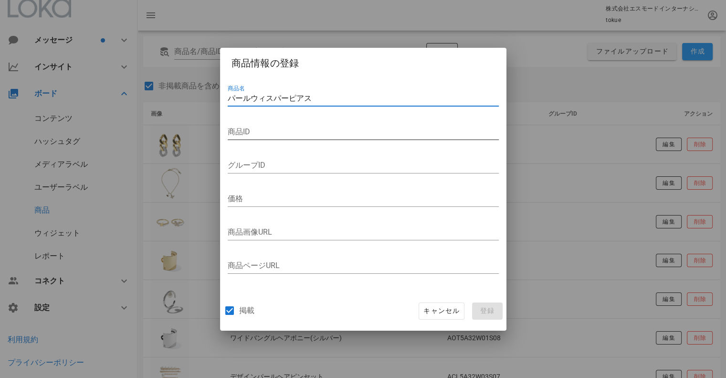
type input "パールウィスパーピアス"
click at [257, 131] on input "商品ID" at bounding box center [363, 131] width 271 height 15
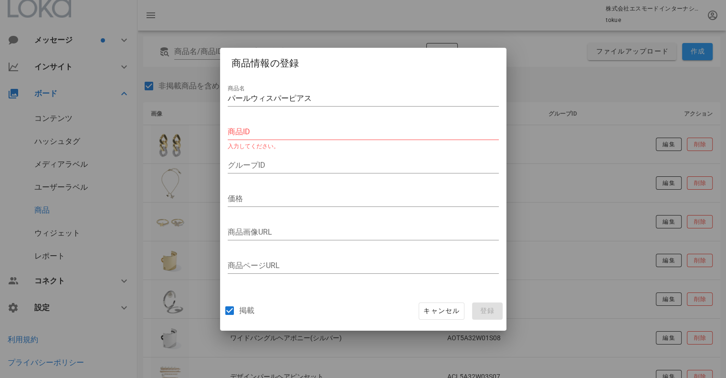
paste input "APR5A36W04S07"
type input "APR5A36W04S07"
click at [248, 198] on input "価格" at bounding box center [363, 198] width 271 height 15
paste input "12100"
type input "12100"
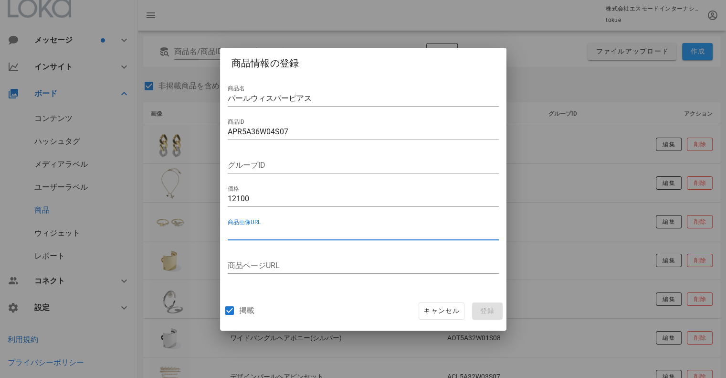
click at [256, 229] on input "商品画像URL" at bounding box center [363, 231] width 271 height 15
paste input "[URL][DOMAIN_NAME]"
type input "[URL][DOMAIN_NAME]"
drag, startPoint x: 444, startPoint y: 232, endPoint x: 221, endPoint y: 240, distance: 224.0
click at [221, 240] on div "商品名 パールウィスパーピアス 商品ID APR5A36W04S07 グループID 価格 12100 商品画像URL [URL][DOMAIN_NAME] 商…" at bounding box center [363, 183] width 286 height 216
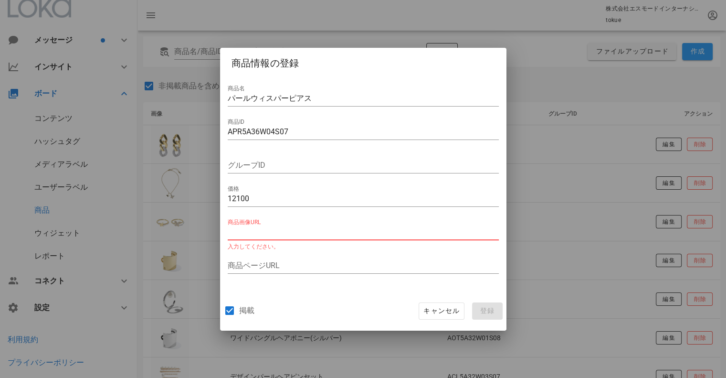
paste input "[URL][DOMAIN_NAME]"
type input "[URL][DOMAIN_NAME]"
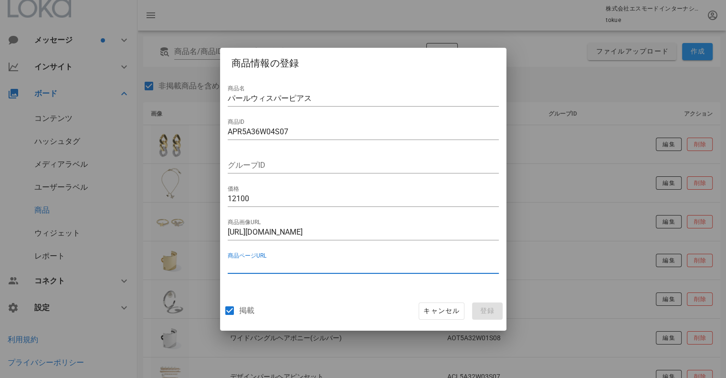
click at [272, 268] on input "商品ページURL" at bounding box center [363, 265] width 271 height 15
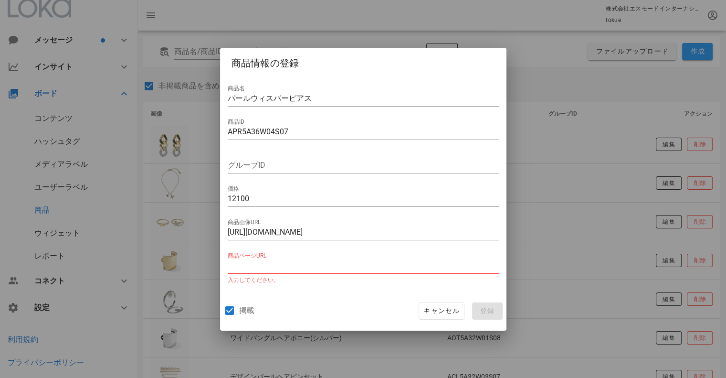
paste input "[URL][DOMAIN_NAME]"
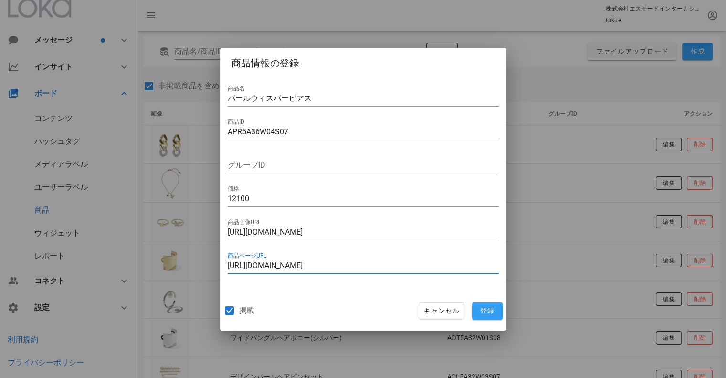
type input "[URL][DOMAIN_NAME]"
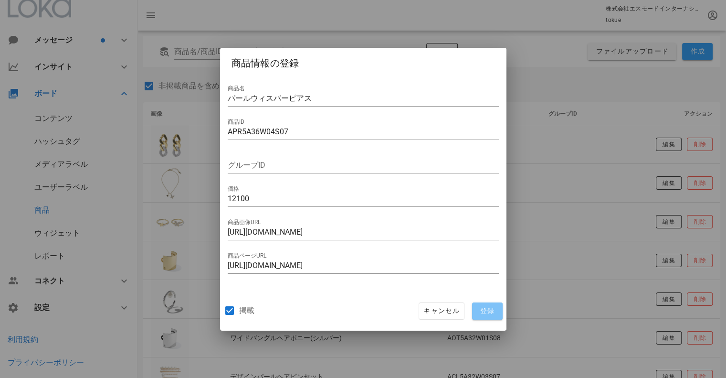
click at [487, 311] on span "登録" at bounding box center [487, 310] width 23 height 9
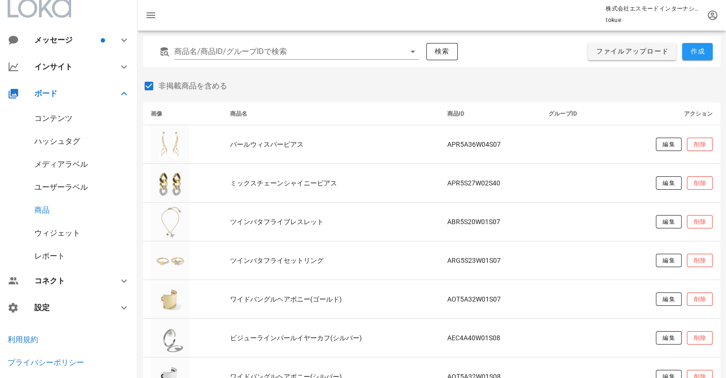
click at [62, 119] on div "コンテンツ" at bounding box center [53, 118] width 38 height 9
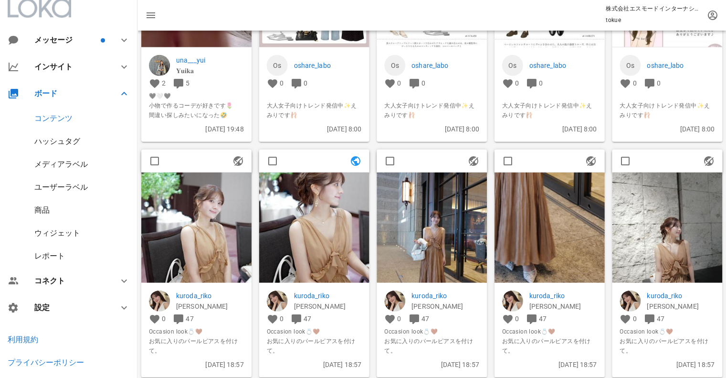
scroll to position [6301, 0]
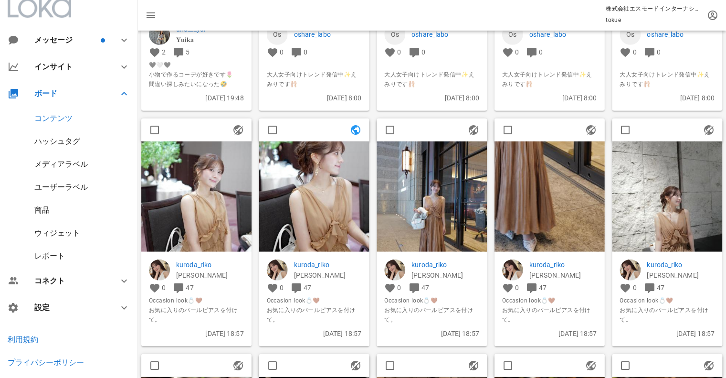
click at [306, 213] on img at bounding box center [314, 196] width 110 height 110
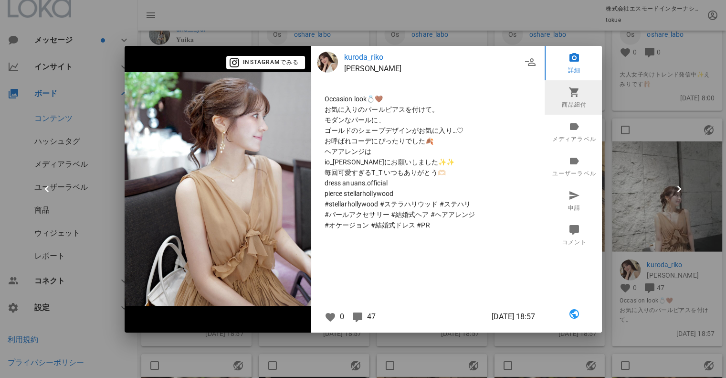
click at [573, 97] on icon at bounding box center [573, 91] width 11 height 11
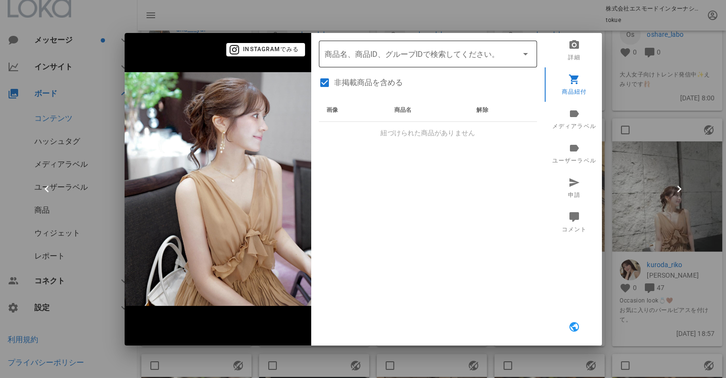
click at [394, 55] on input "商品" at bounding box center [415, 53] width 180 height 15
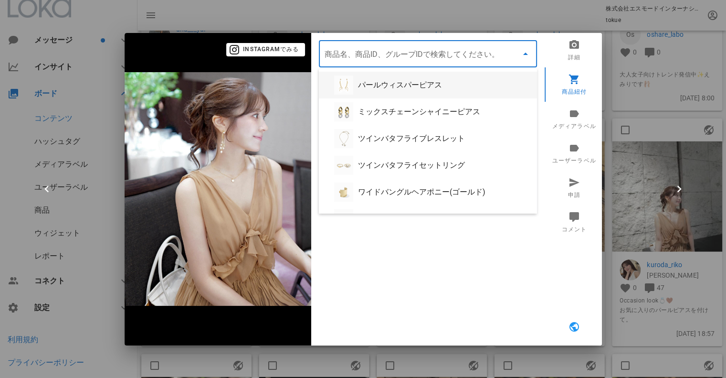
click at [387, 82] on div "パールウィスパーピアス" at bounding box center [443, 84] width 171 height 9
type input "パールウィスパーピアス"
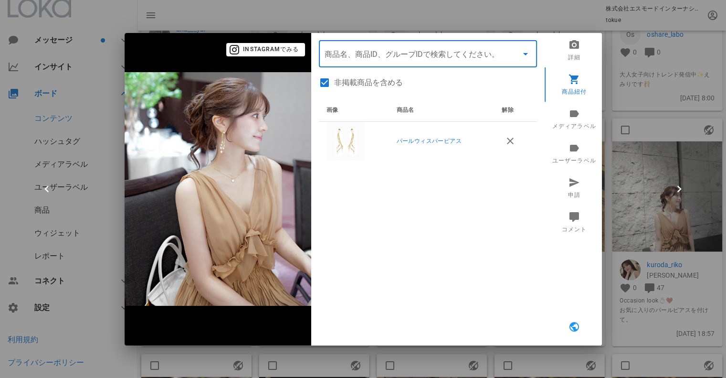
click at [642, 302] on div at bounding box center [363, 189] width 726 height 378
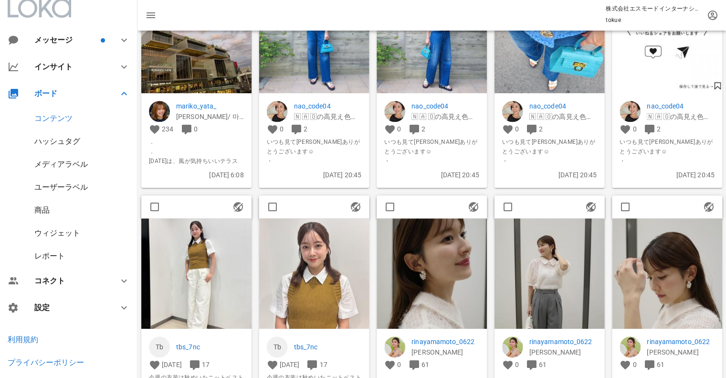
scroll to position [7637, 0]
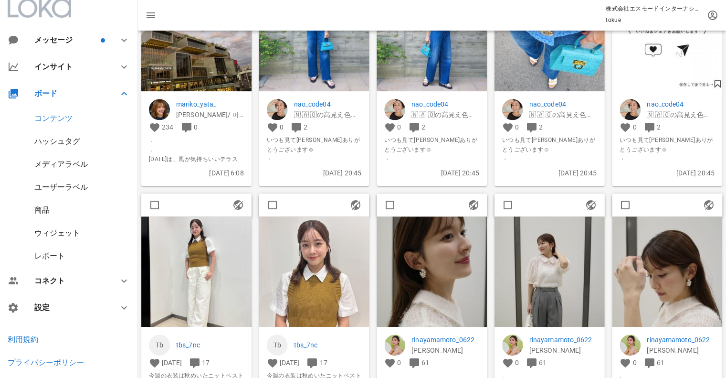
click at [437, 279] on img at bounding box center [432, 271] width 110 height 110
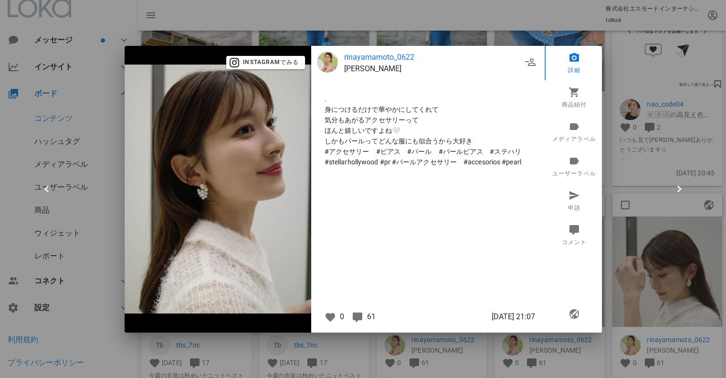
click at [617, 276] on div at bounding box center [363, 189] width 726 height 378
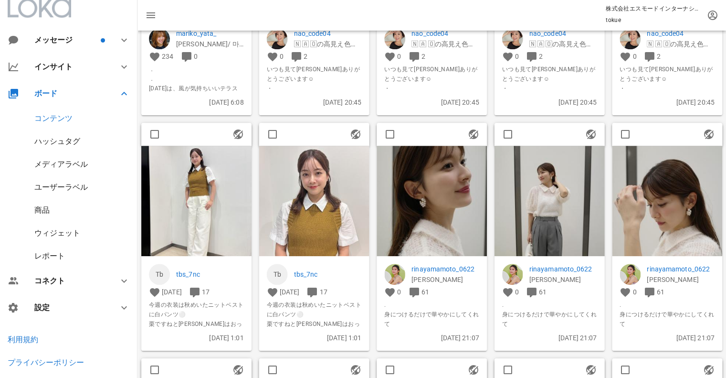
scroll to position [7669, 0]
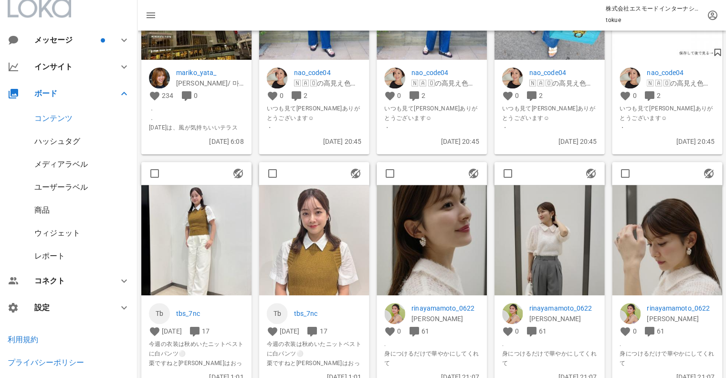
click at [450, 261] on img at bounding box center [432, 240] width 110 height 110
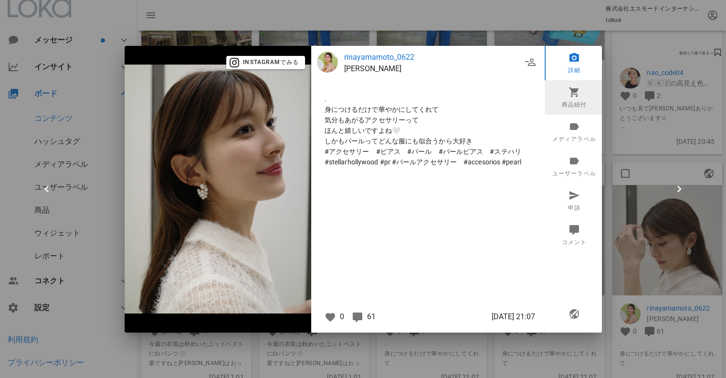
click at [569, 103] on link "商品紐付" at bounding box center [574, 97] width 59 height 34
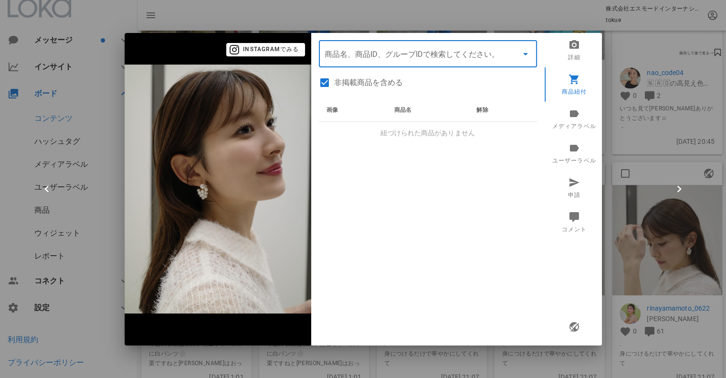
drag, startPoint x: 387, startPoint y: 54, endPoint x: 399, endPoint y: 58, distance: 13.0
click at [387, 54] on input "商品" at bounding box center [415, 53] width 180 height 15
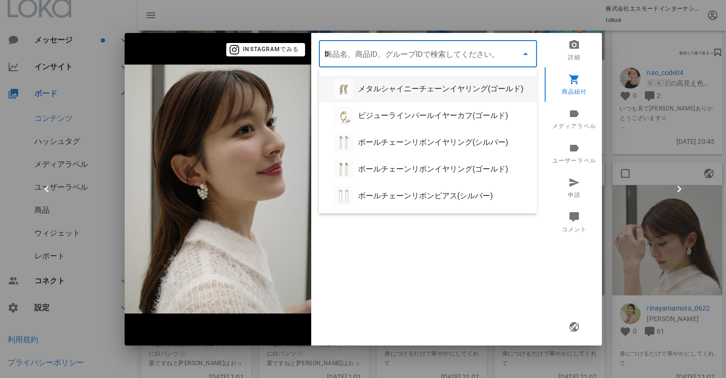
scroll to position [0, 0]
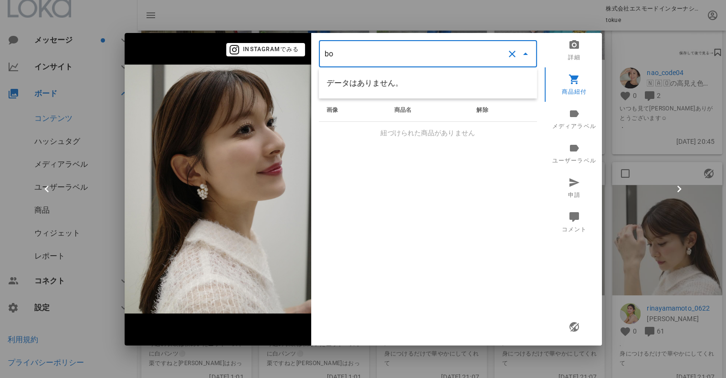
type input "b"
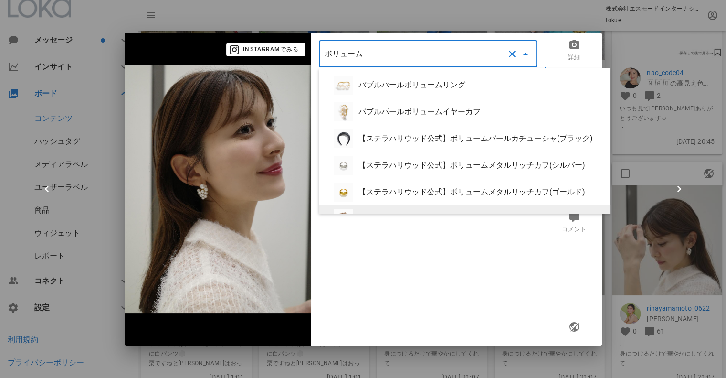
type input "ボリューム"
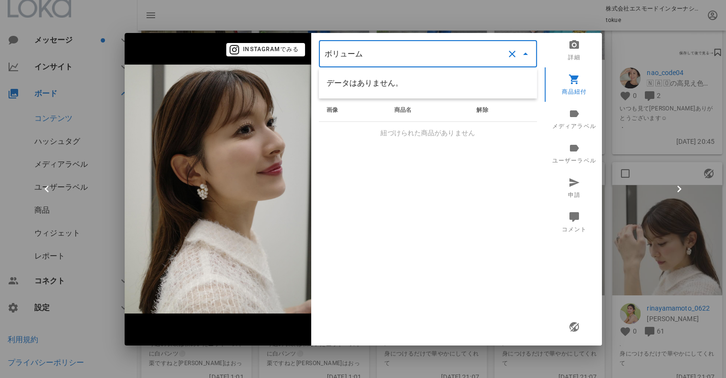
click at [435, 263] on div "画像 商品名 解除 紐づけられた商品がありません" at bounding box center [428, 218] width 218 height 239
drag, startPoint x: 434, startPoint y: 61, endPoint x: 430, endPoint y: 57, distance: 6.1
click at [434, 60] on input "商品" at bounding box center [415, 53] width 180 height 15
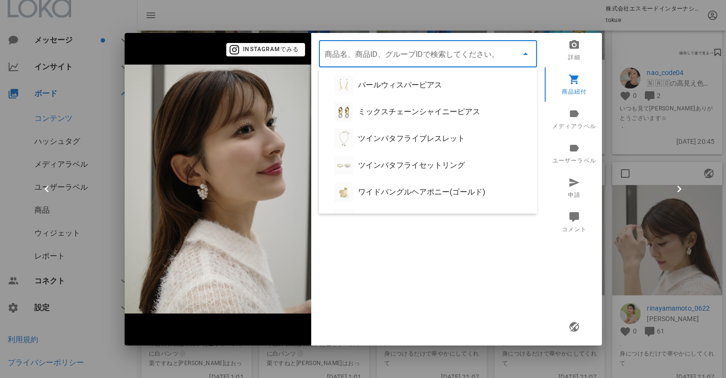
paste input "シェルパールボリュームピアス"
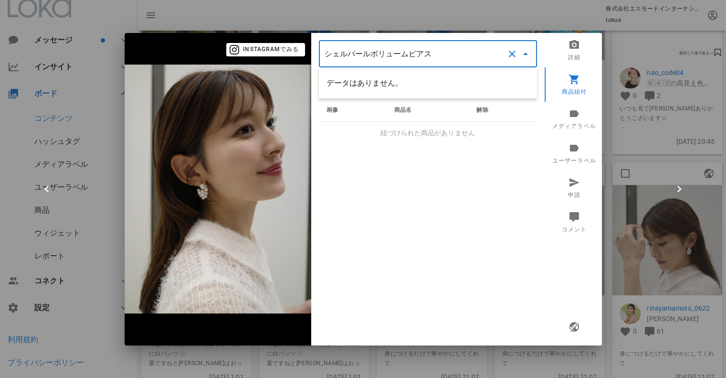
type input "シェルパールボリュームピアス"
drag, startPoint x: 612, startPoint y: 179, endPoint x: 619, endPoint y: 165, distance: 14.7
click at [613, 178] on div at bounding box center [363, 189] width 726 height 378
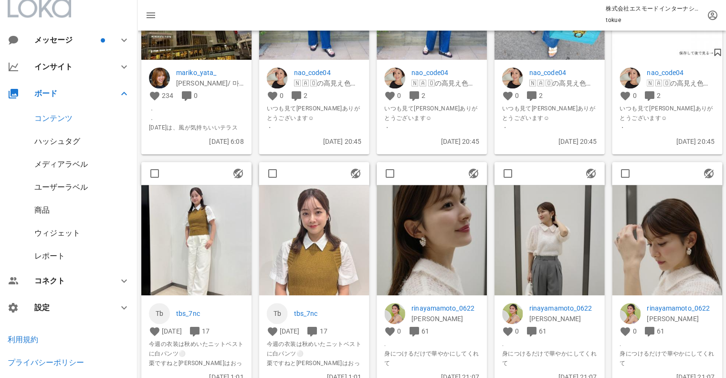
click at [51, 212] on div "商品" at bounding box center [68, 210] width 137 height 23
click at [48, 212] on div "商品" at bounding box center [41, 209] width 15 height 9
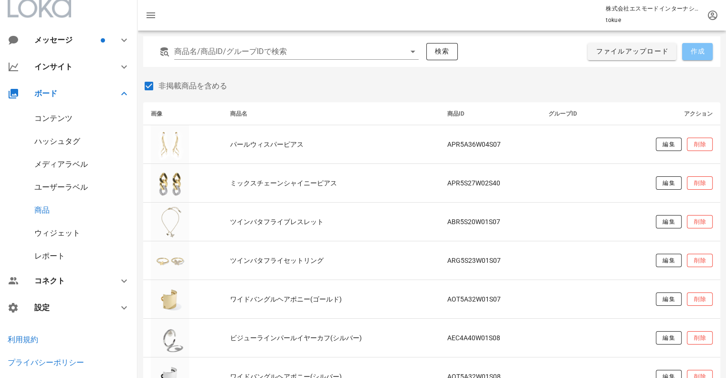
click at [701, 55] on span "作成" at bounding box center [697, 51] width 15 height 9
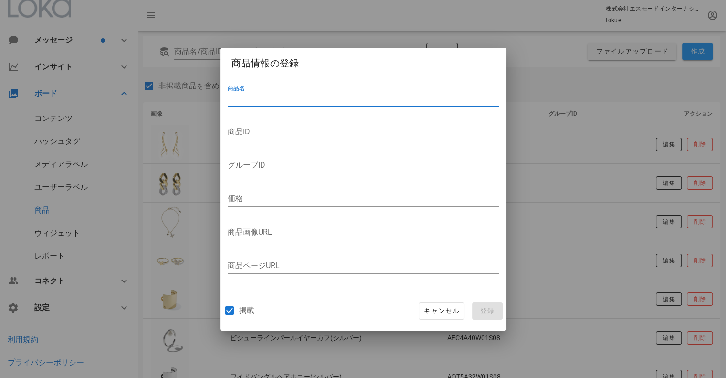
click at [323, 101] on input "商品名" at bounding box center [363, 98] width 271 height 15
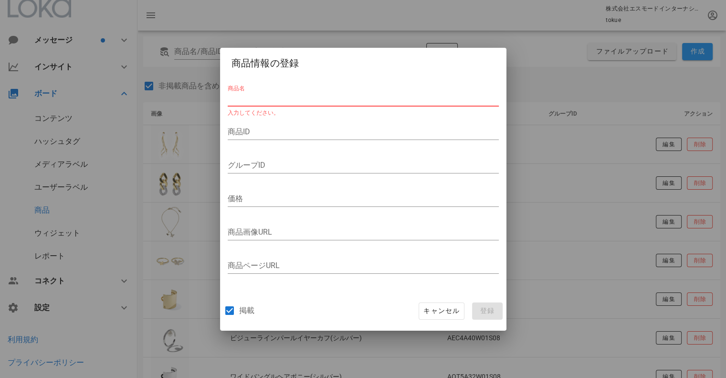
paste input "シェルパールボリュームピアス"
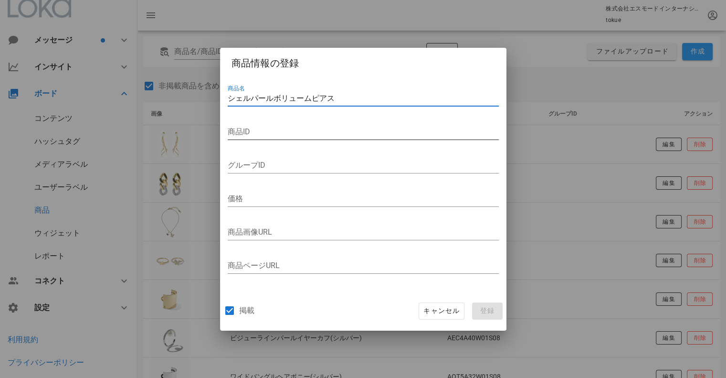
type input "シェルパールボリュームピアス"
click at [283, 134] on input "商品ID" at bounding box center [363, 131] width 271 height 15
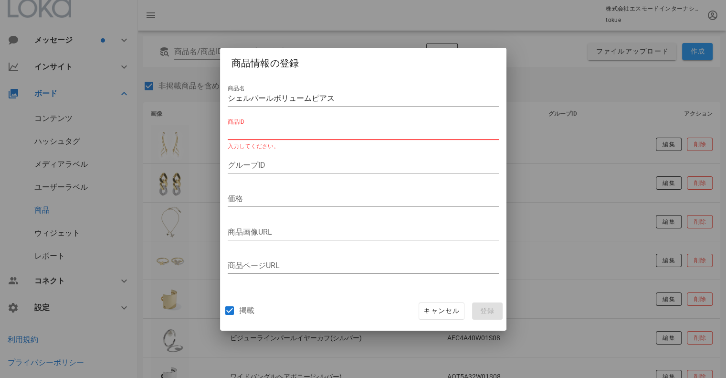
paste input "APR5A36W05S07"
type input "APR5A36W05S07"
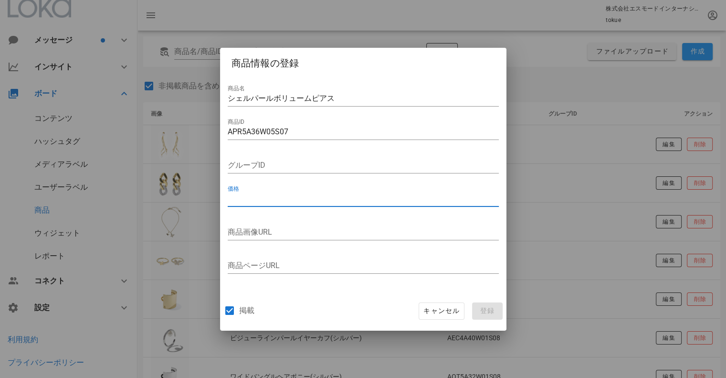
click at [265, 196] on input "価格" at bounding box center [363, 198] width 271 height 15
paste input "12100"
type input "12100"
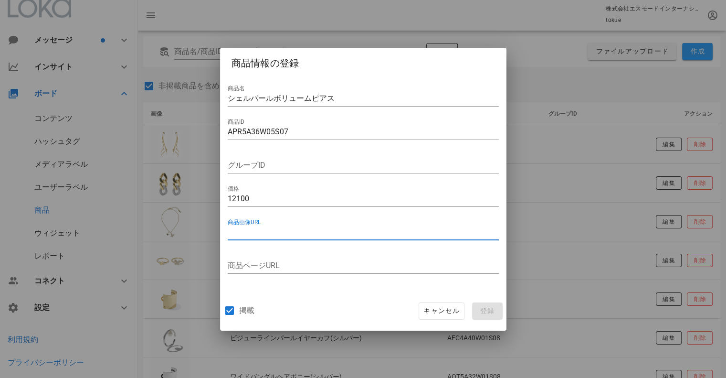
click at [269, 229] on input "商品画像URL" at bounding box center [363, 231] width 271 height 15
paste input "[URL][DOMAIN_NAME]"
type input "[URL][DOMAIN_NAME]"
click at [273, 259] on input "商品ページURL" at bounding box center [363, 265] width 271 height 15
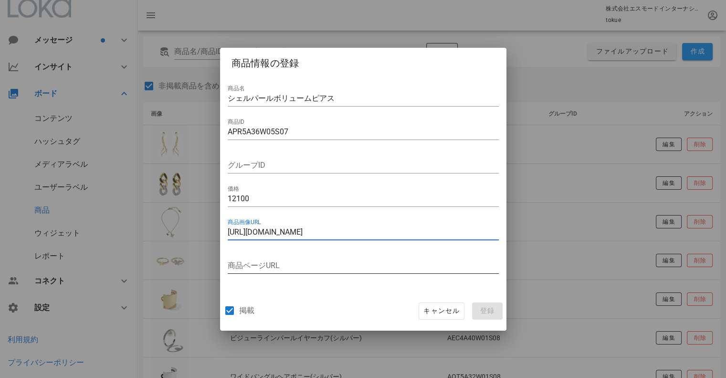
scroll to position [0, 0]
paste input "[URL][DOMAIN_NAME]"
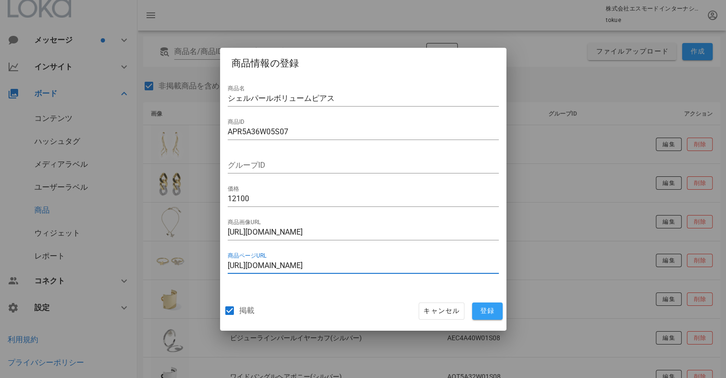
type input "[URL][DOMAIN_NAME]"
click at [481, 306] on span "登録" at bounding box center [487, 310] width 23 height 9
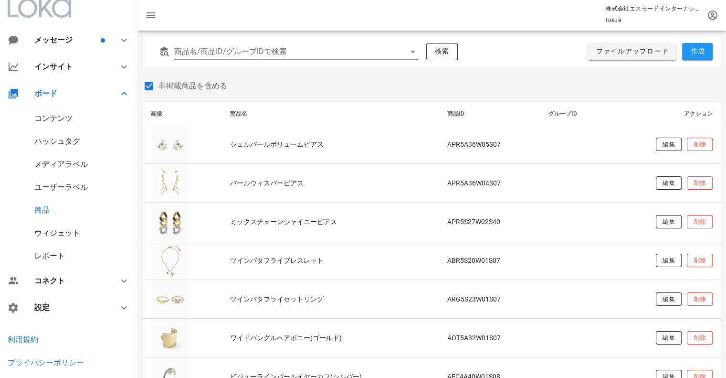
click at [71, 121] on div "コンテンツ" at bounding box center [53, 118] width 38 height 9
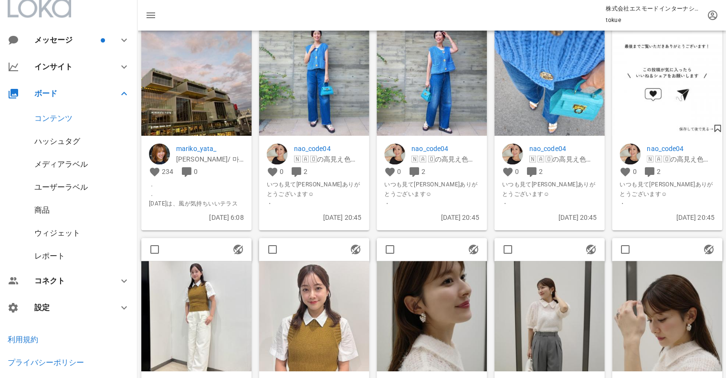
scroll to position [7750, 0]
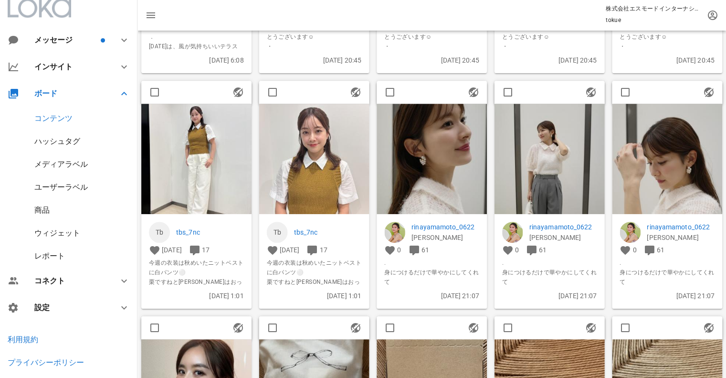
click at [459, 175] on img at bounding box center [432, 159] width 110 height 110
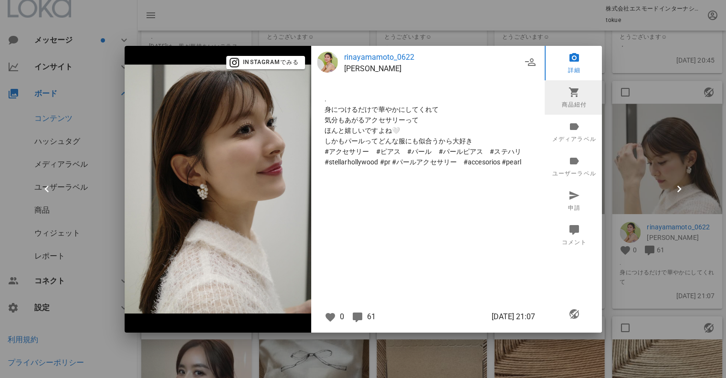
click at [565, 101] on link "商品紐付" at bounding box center [574, 97] width 59 height 34
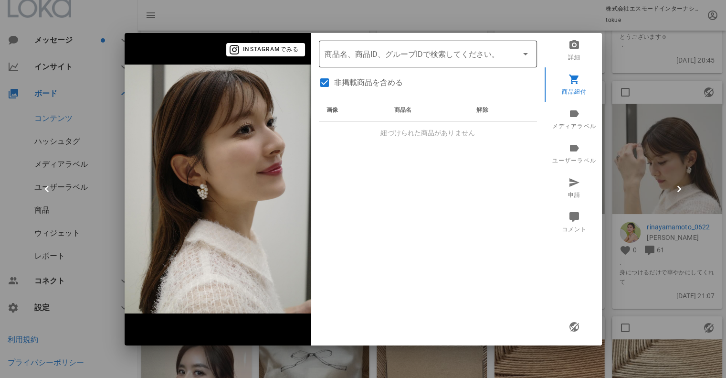
click at [404, 57] on input "商品" at bounding box center [415, 53] width 180 height 15
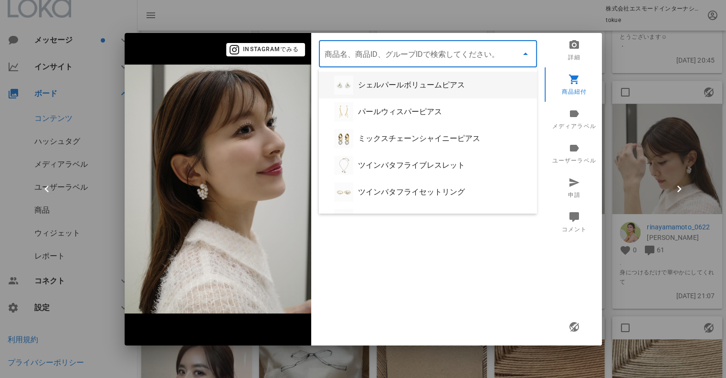
click at [385, 85] on div "シェルパールボリュームピアス" at bounding box center [443, 84] width 171 height 9
type input "シェルパールボリュームピアス"
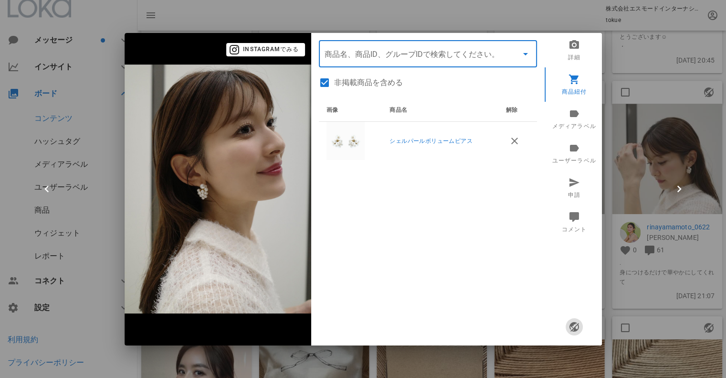
click at [575, 329] on icon "button" at bounding box center [573, 326] width 11 height 11
click at [636, 171] on div at bounding box center [363, 189] width 726 height 378
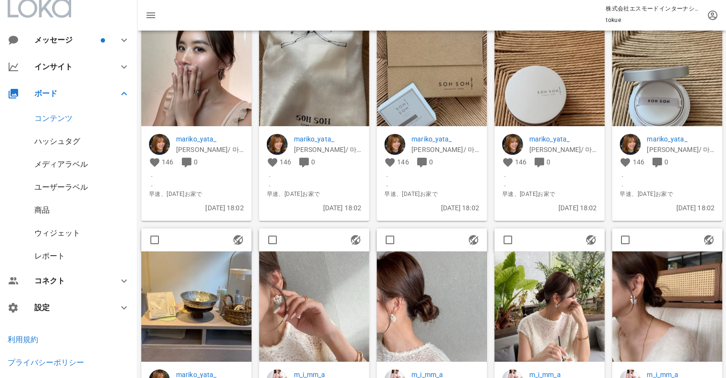
scroll to position [8132, 0]
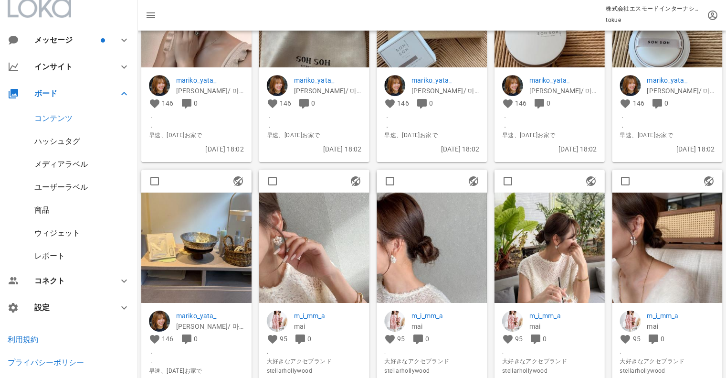
click at [535, 274] on img at bounding box center [550, 247] width 110 height 110
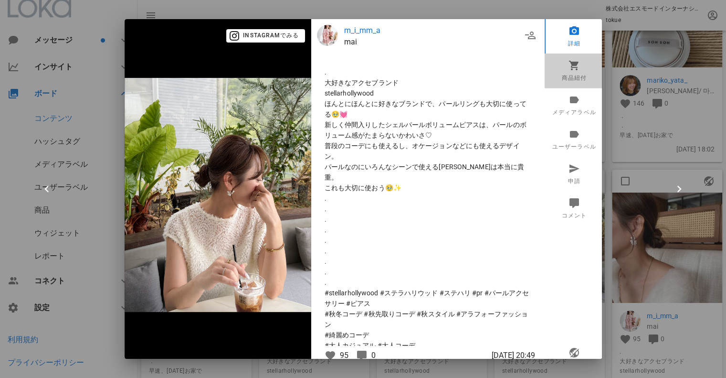
click at [563, 72] on link "商品紐付" at bounding box center [574, 70] width 59 height 34
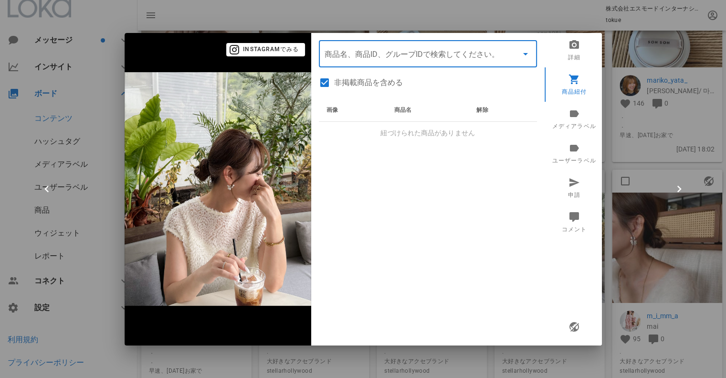
click at [365, 60] on input "商品" at bounding box center [415, 53] width 180 height 15
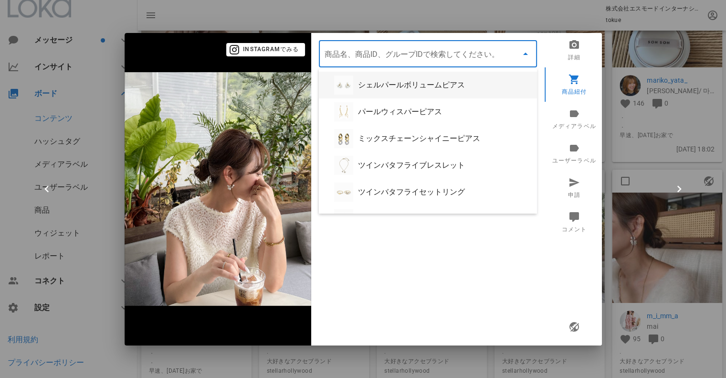
click at [351, 84] on div at bounding box center [343, 84] width 19 height 19
type input "シェルパールボリュームピアス"
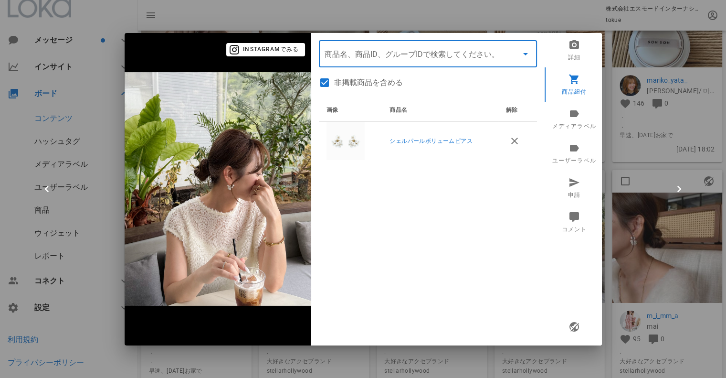
drag, startPoint x: 623, startPoint y: 140, endPoint x: 618, endPoint y: 176, distance: 36.6
click at [623, 140] on div at bounding box center [363, 189] width 726 height 378
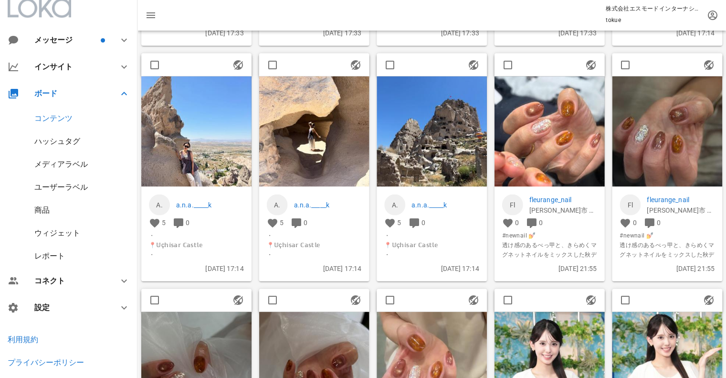
scroll to position [9500, 0]
